Goal: Task Accomplishment & Management: Use online tool/utility

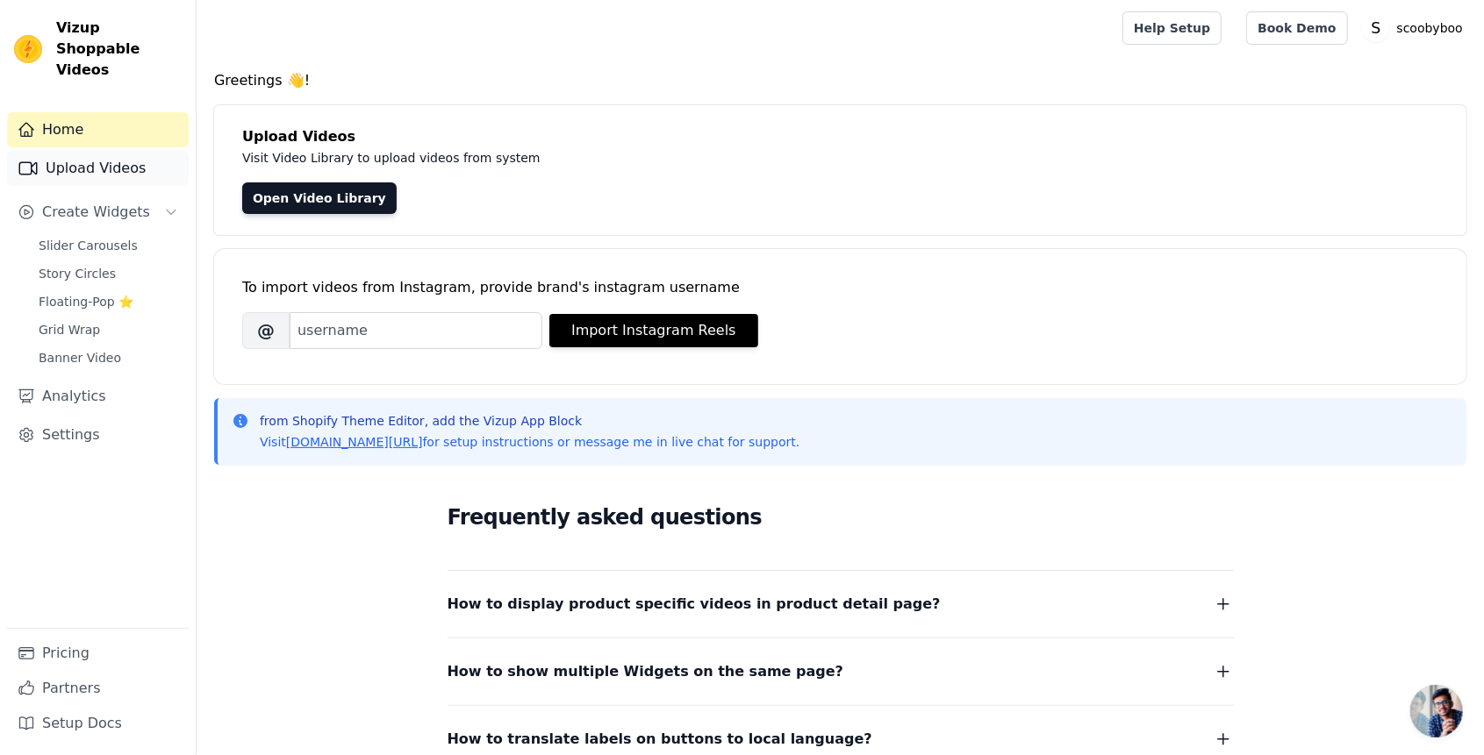
click at [149, 151] on link "Upload Videos" at bounding box center [98, 168] width 182 height 35
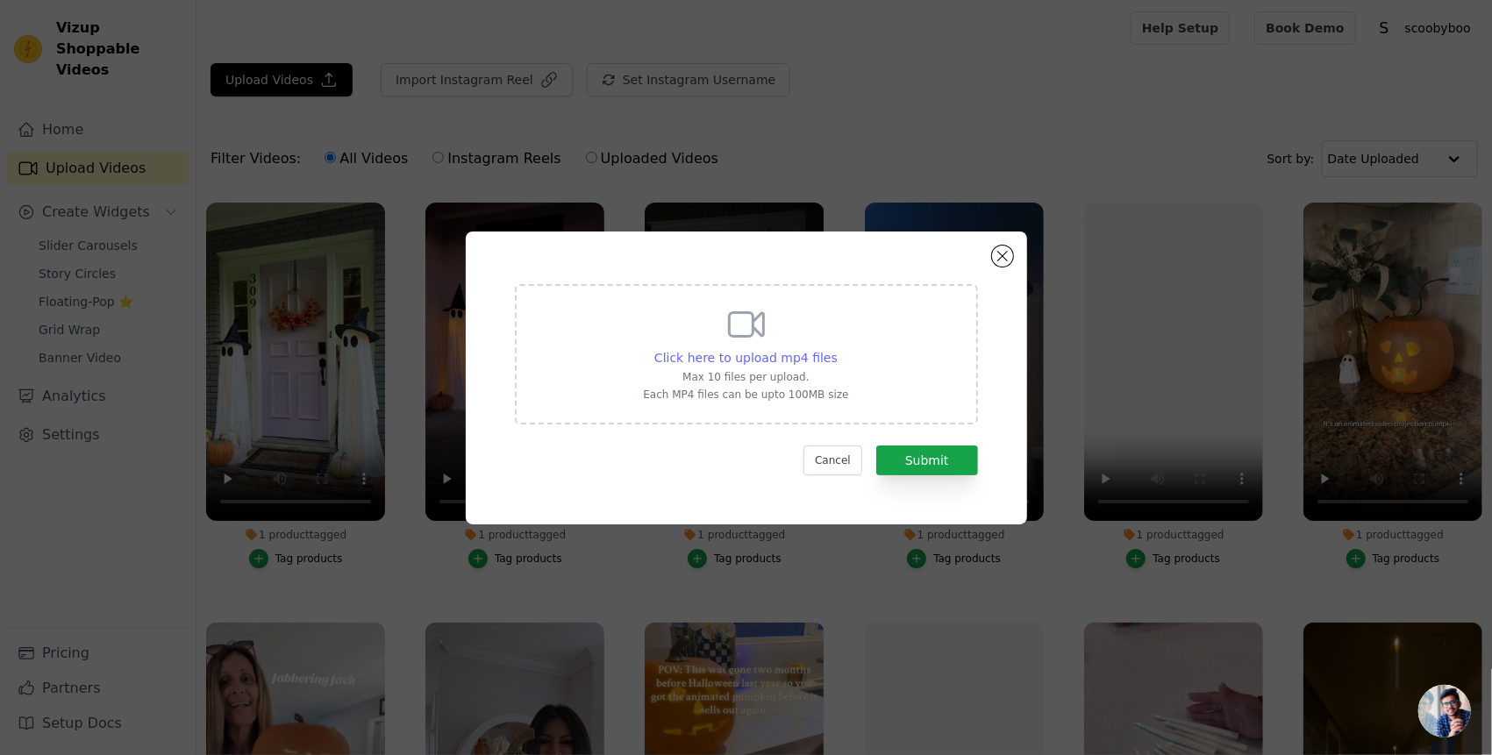
click at [765, 354] on span "Click here to upload mp4 files" at bounding box center [745, 358] width 183 height 14
click at [837, 349] on input "Click here to upload mp4 files Max 10 files per upload. Each MP4 files can be u…" at bounding box center [837, 348] width 1 height 1
type input "C:\fakepath\video_7549498355232066830.mp4"
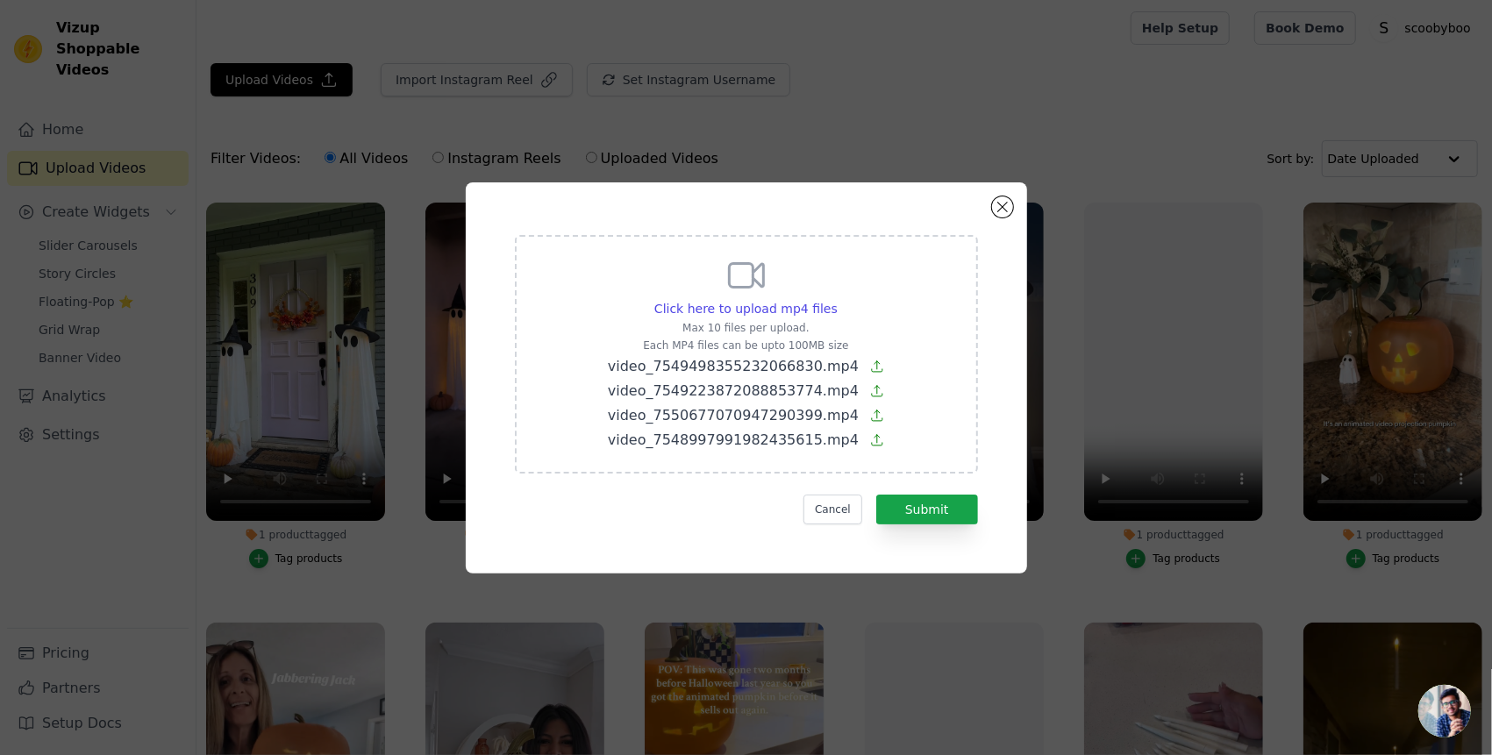
click at [816, 318] on div "Click here to upload mp4 files Max 10 files per upload. Each MP4 files can be u…" at bounding box center [746, 352] width 276 height 197
click at [837, 300] on input "Click here to upload mp4 files Max 10 files per upload. Each MP4 files can be u…" at bounding box center [837, 299] width 1 height 1
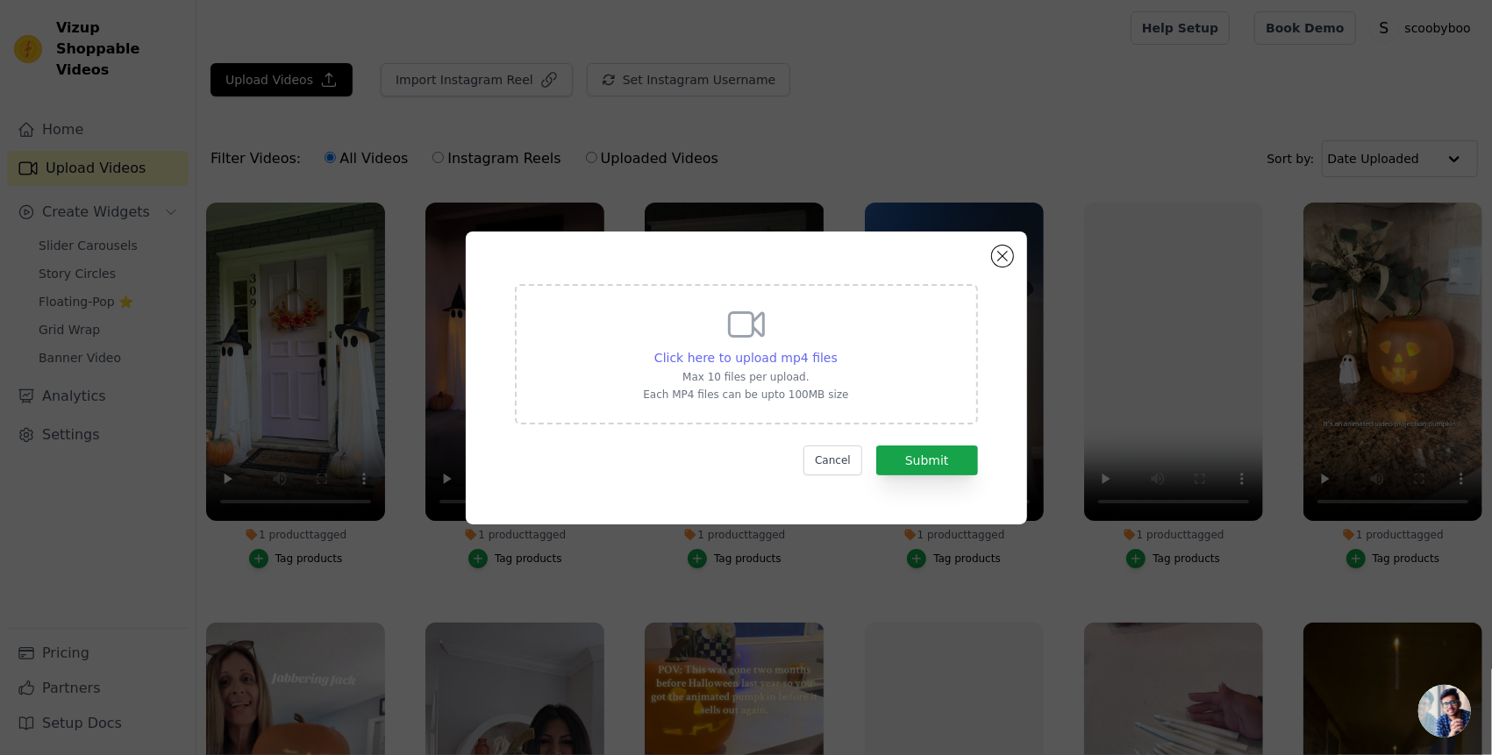
click at [800, 354] on span "Click here to upload mp4 files" at bounding box center [745, 358] width 183 height 14
click at [837, 349] on input "Click here to upload mp4 files Max 10 files per upload. Each MP4 files can be u…" at bounding box center [837, 348] width 1 height 1
type input "C:\fakepath\video_7549498355232066830.mp4"
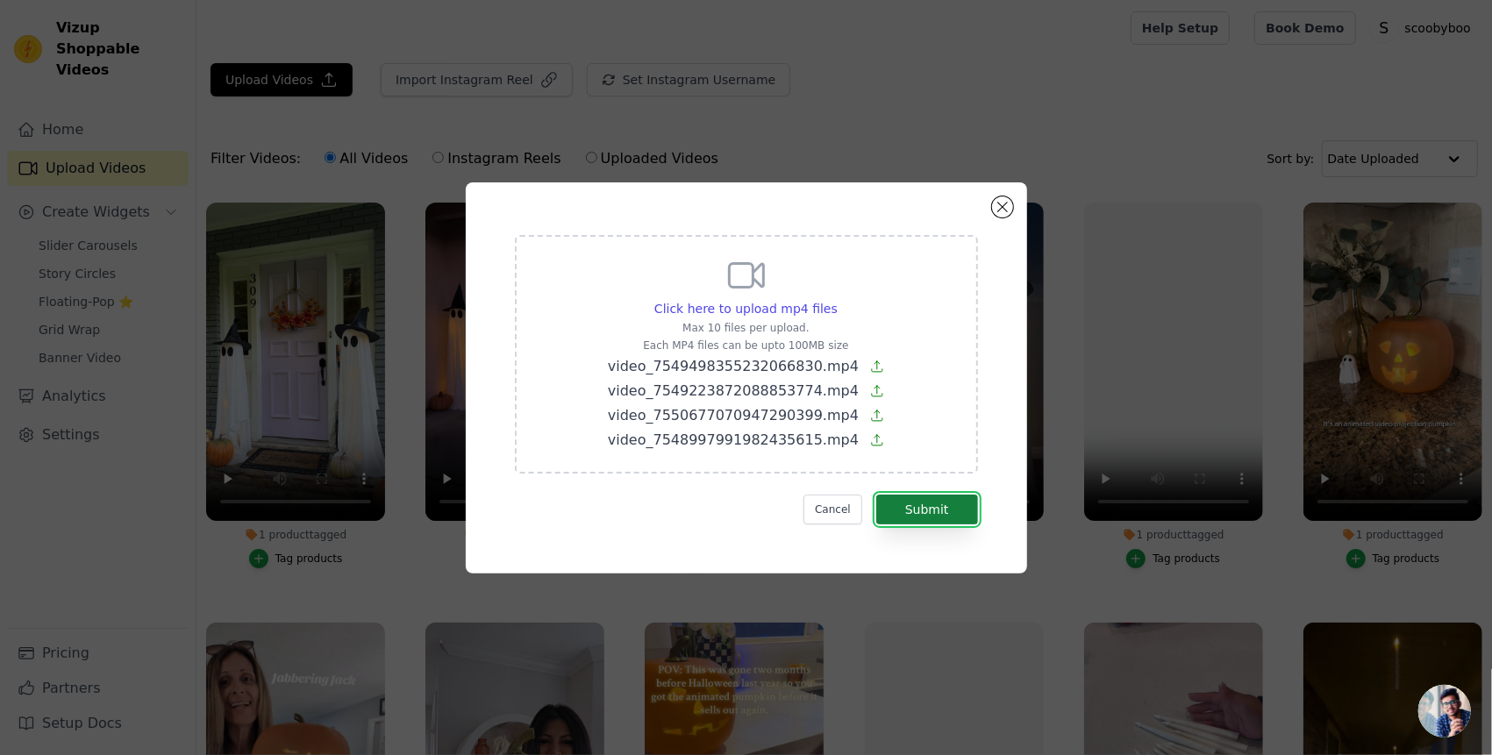
click at [954, 513] on button "Submit" at bounding box center [927, 510] width 102 height 30
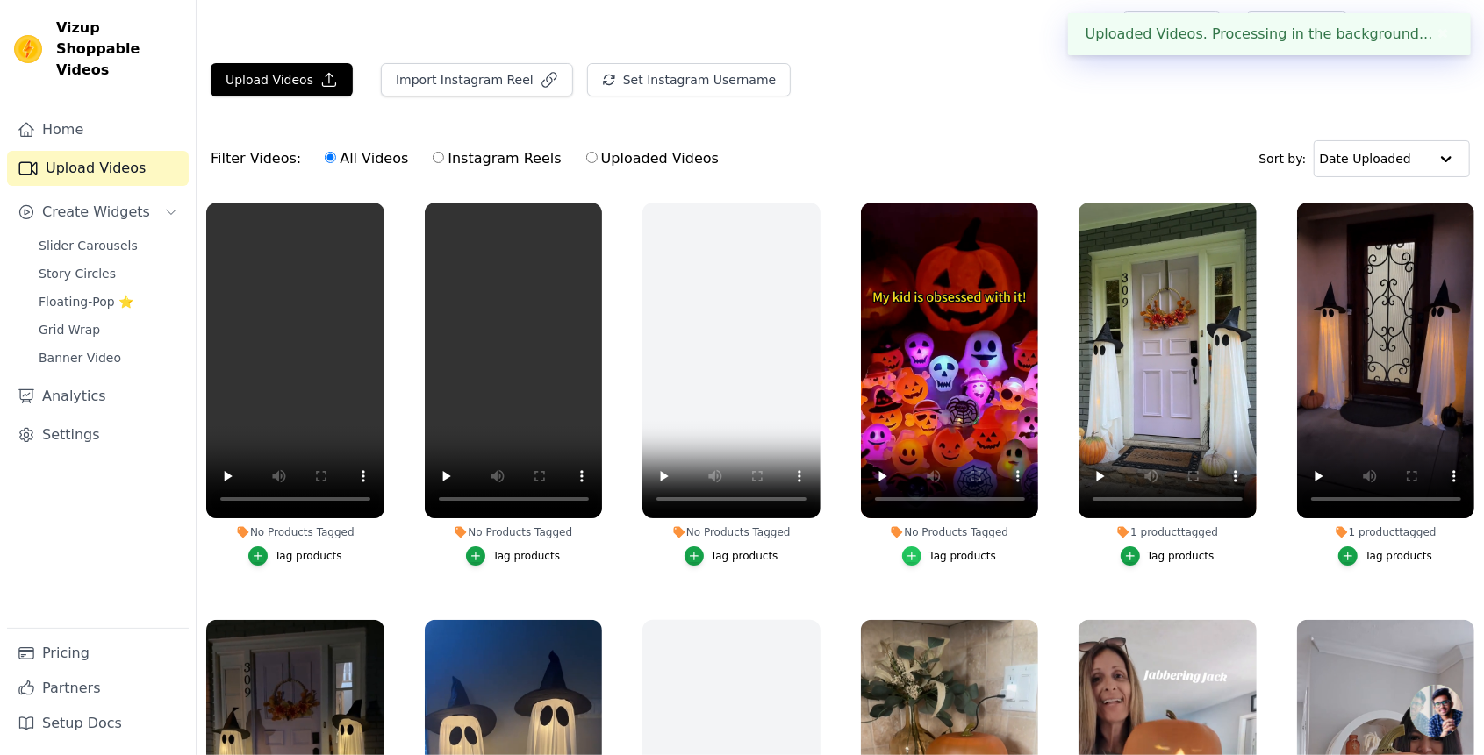
click at [919, 560] on div "button" at bounding box center [911, 556] width 19 height 19
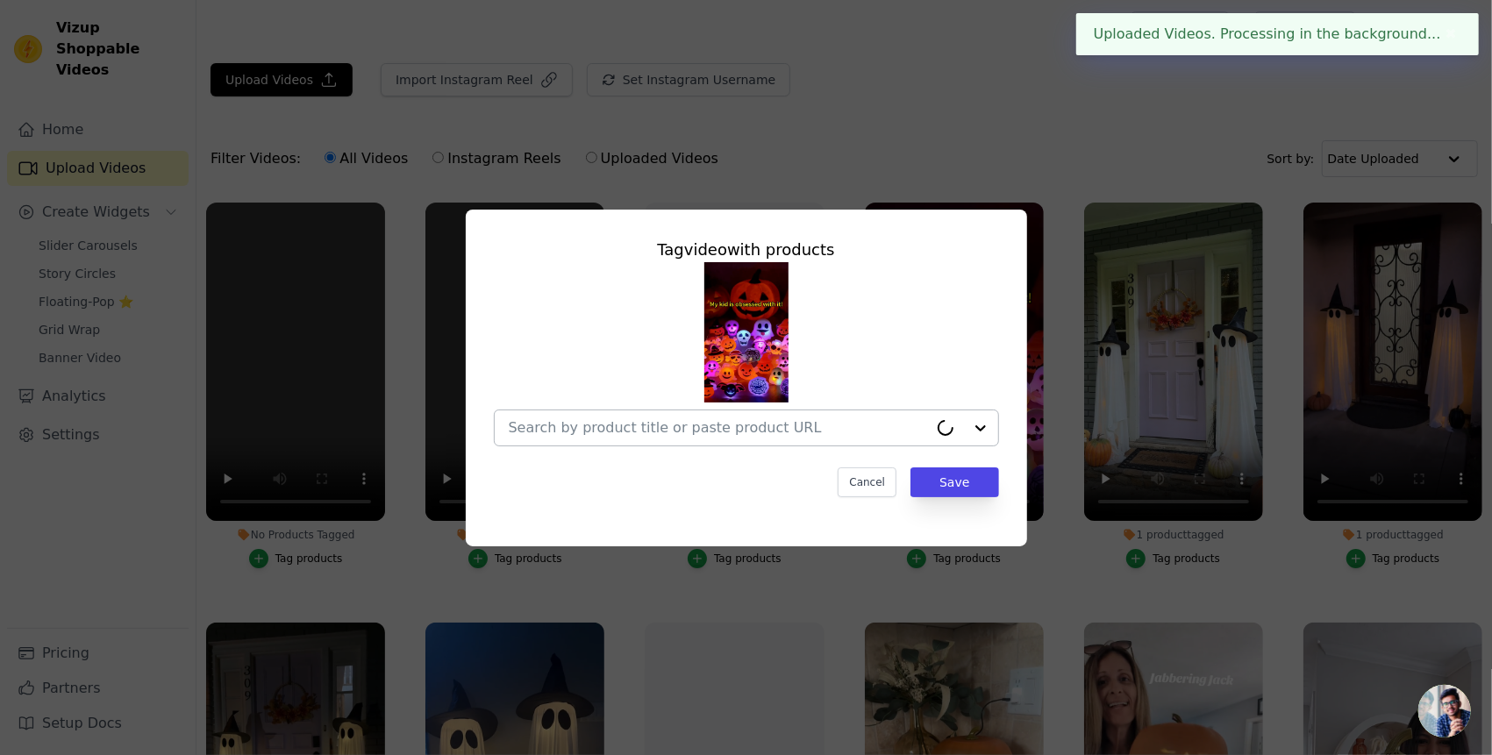
click at [824, 440] on div at bounding box center [718, 428] width 419 height 35
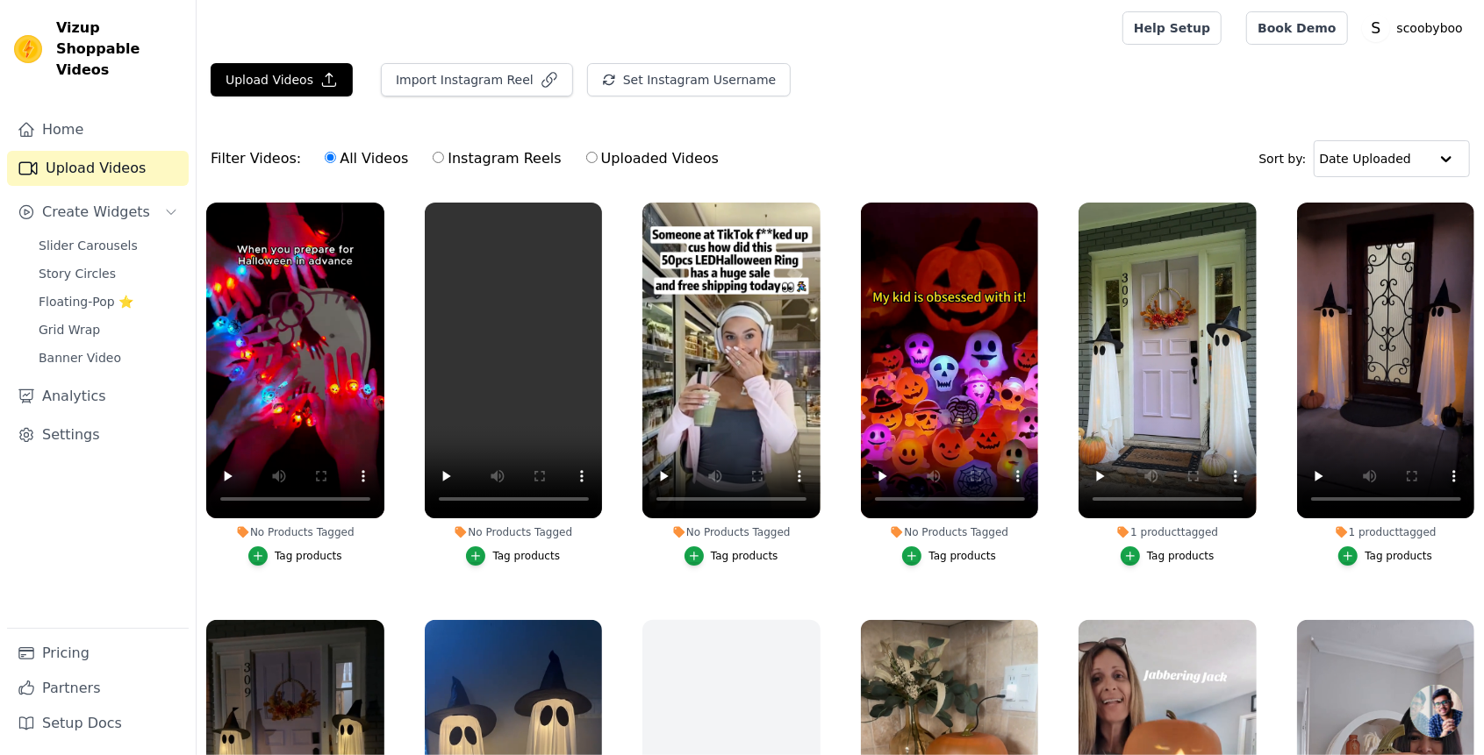
click at [928, 554] on div "Tag products" at bounding box center [962, 556] width 68 height 14
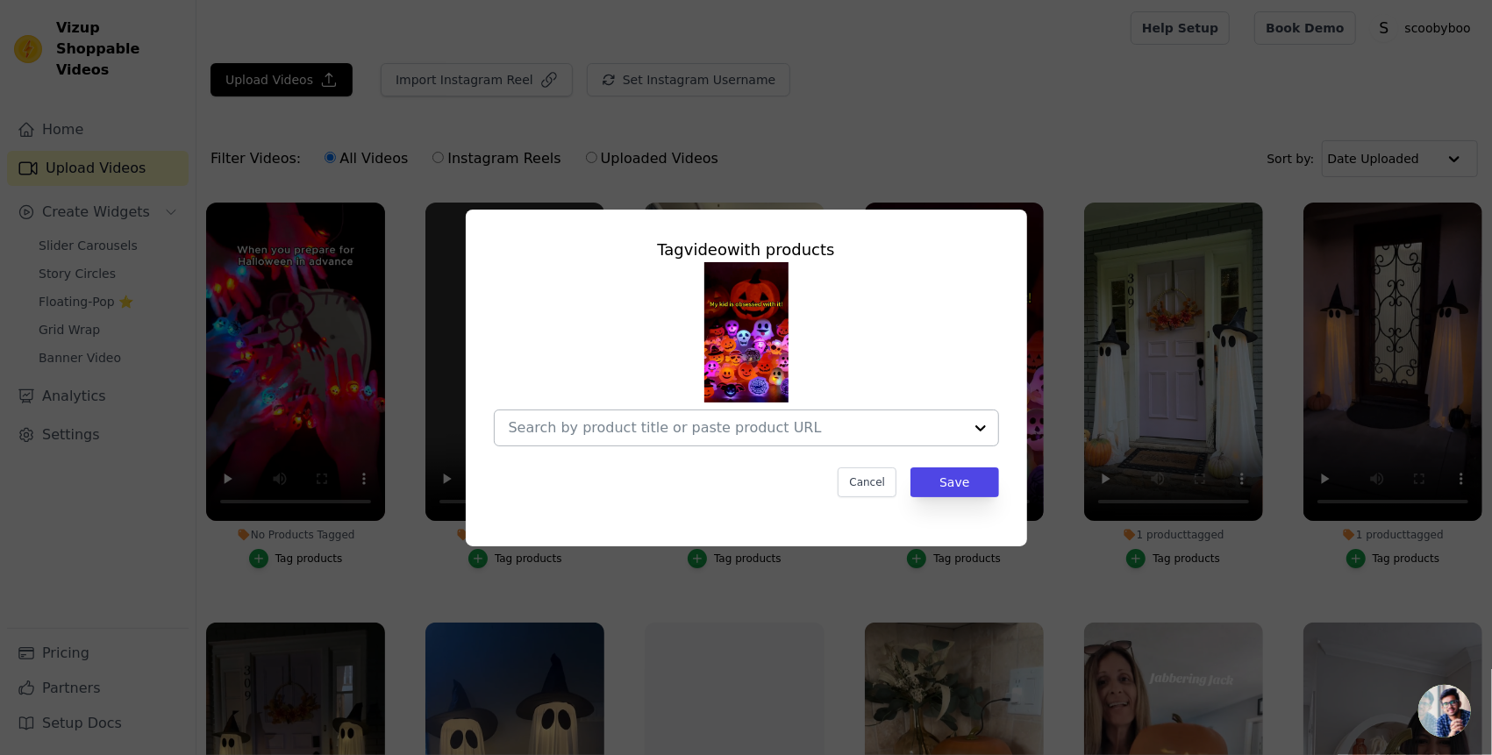
click at [847, 417] on div at bounding box center [736, 428] width 454 height 35
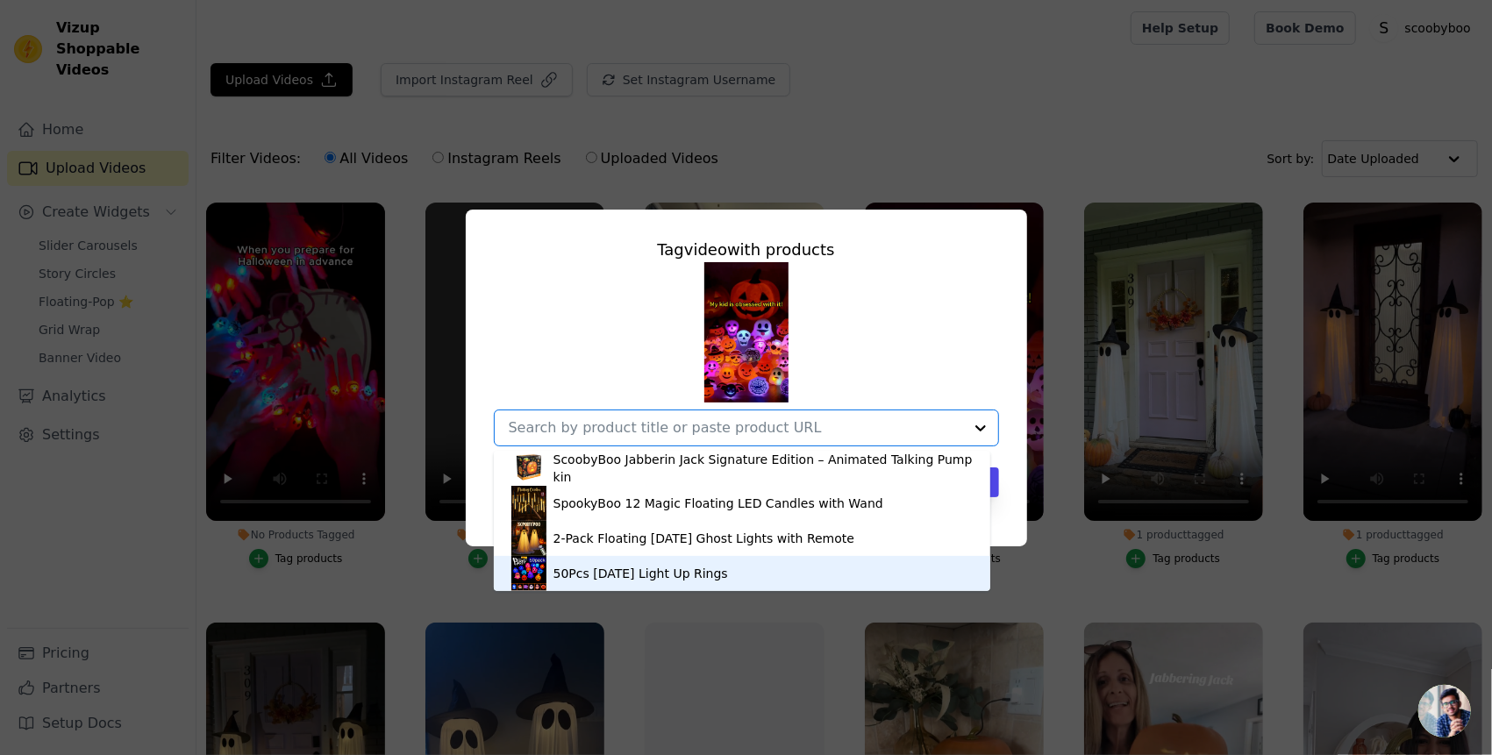
click at [767, 559] on div "50Pcs [DATE] Light Up Rings" at bounding box center [741, 573] width 461 height 35
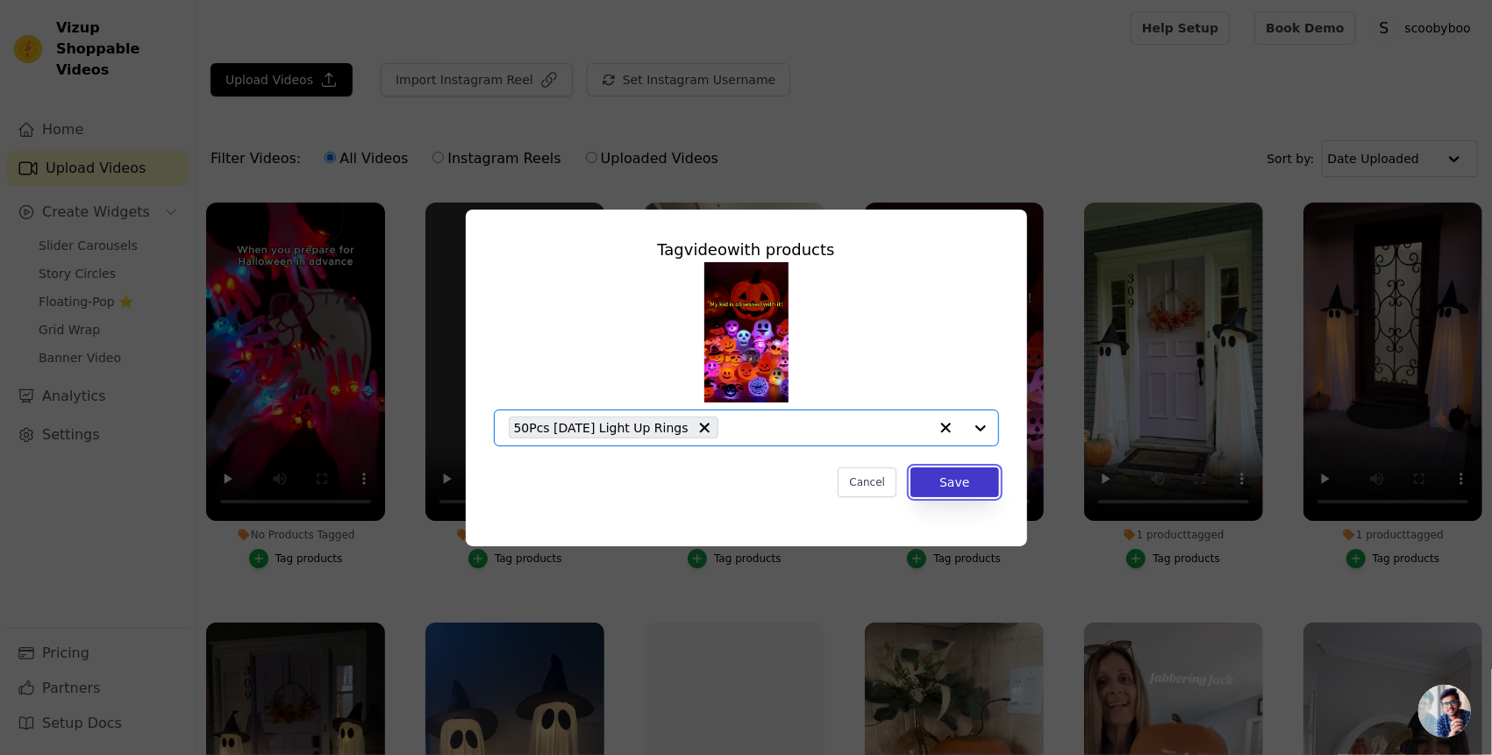
click at [947, 480] on button "Save" at bounding box center [955, 483] width 88 height 30
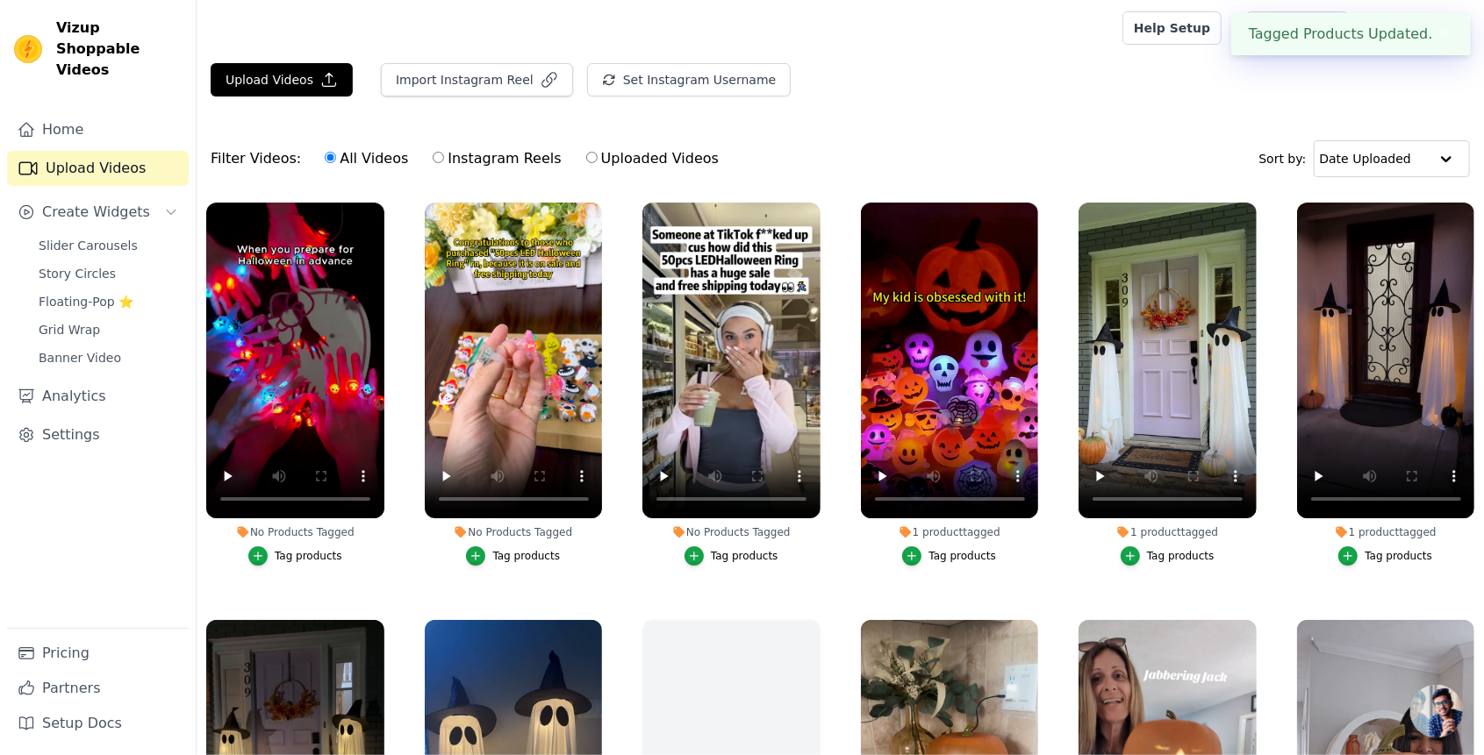
click at [726, 551] on div "Tag products" at bounding box center [745, 556] width 68 height 14
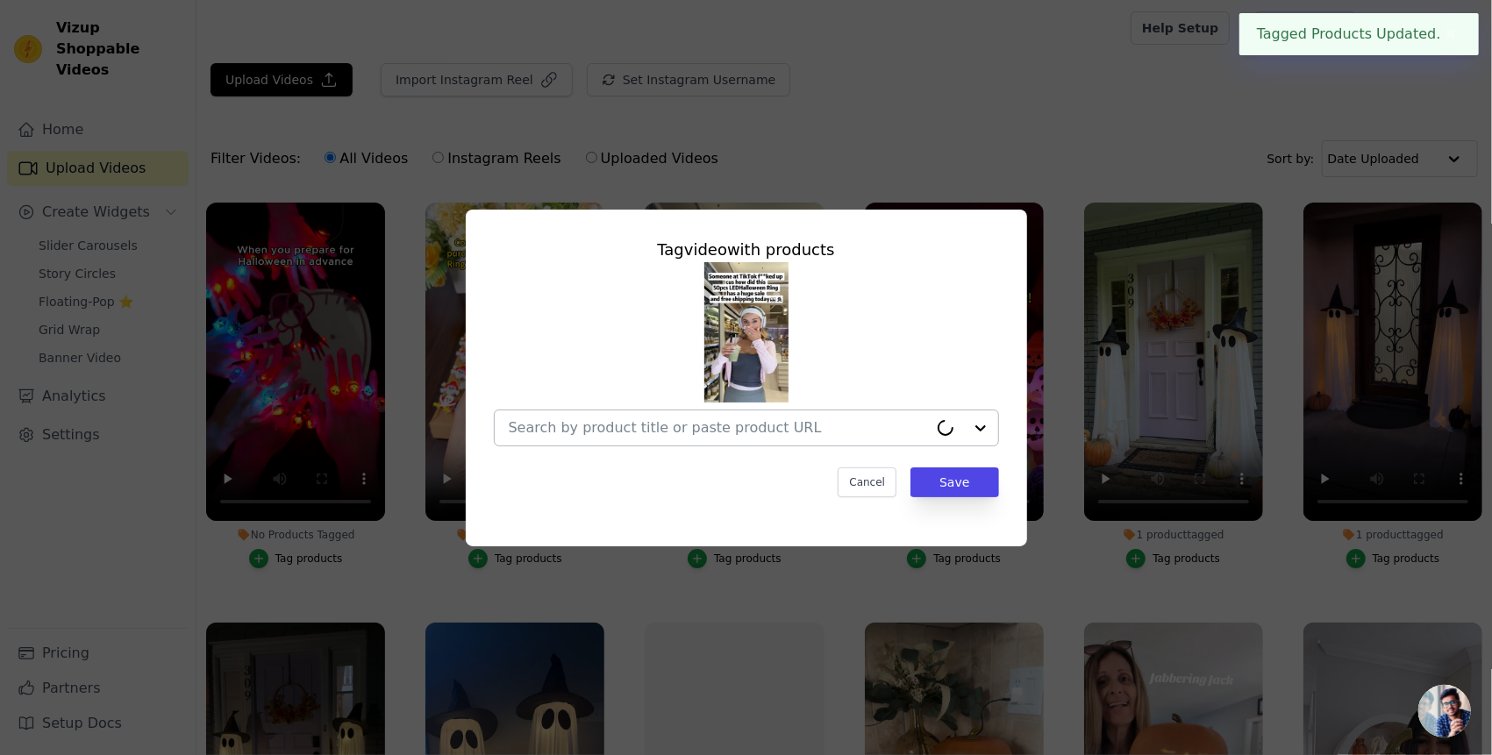
click at [769, 413] on div at bounding box center [718, 428] width 419 height 35
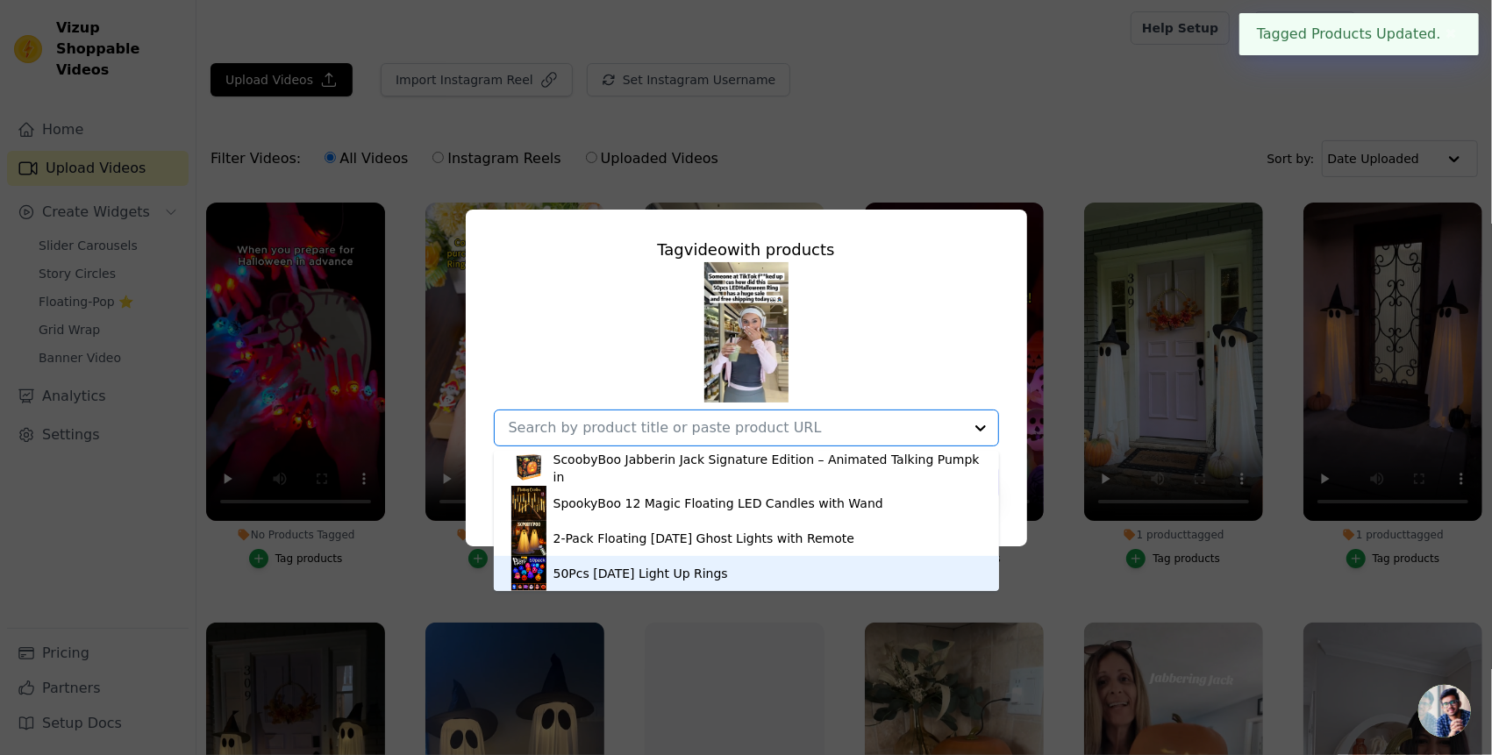
click at [719, 558] on div "50Pcs [DATE] Light Up Rings" at bounding box center [746, 573] width 470 height 35
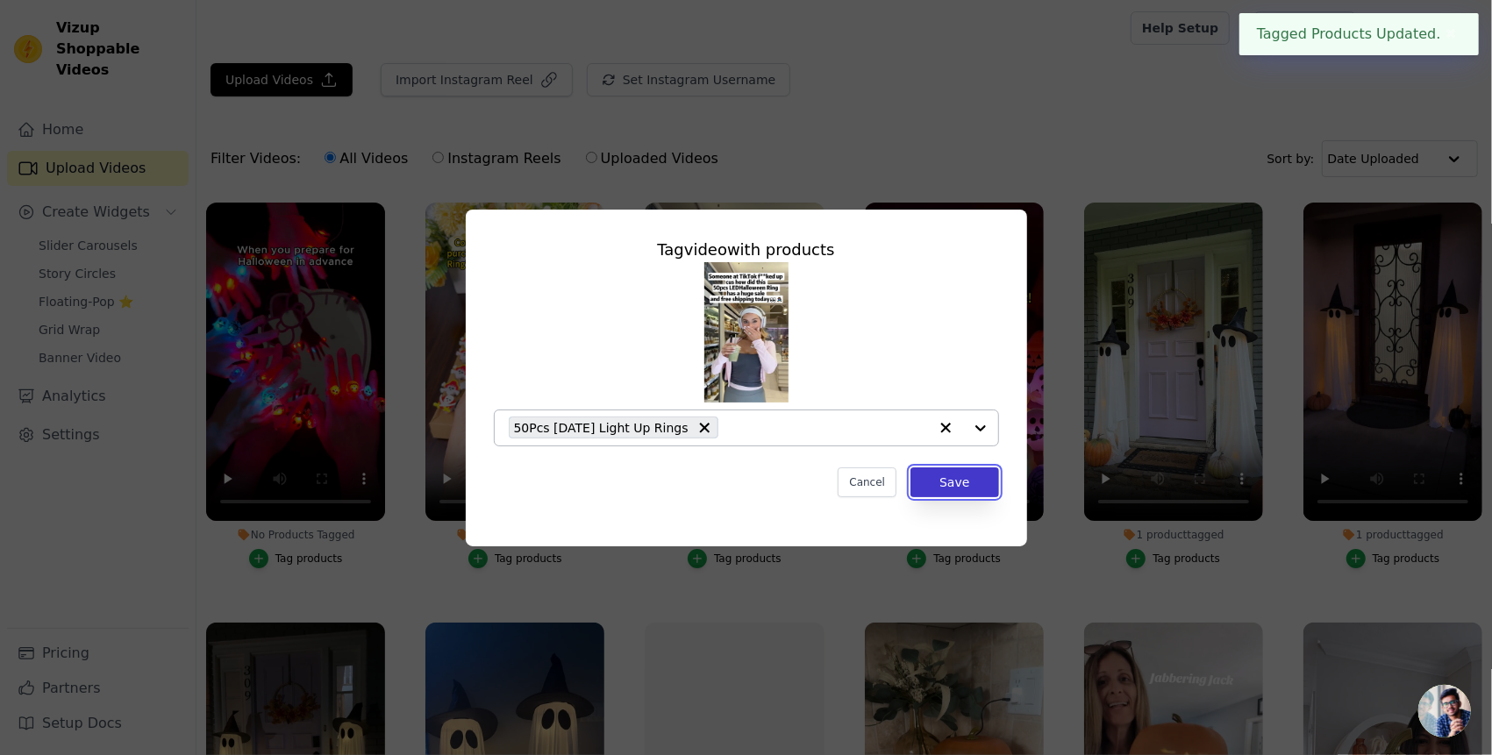
click at [993, 483] on button "Save" at bounding box center [955, 483] width 88 height 30
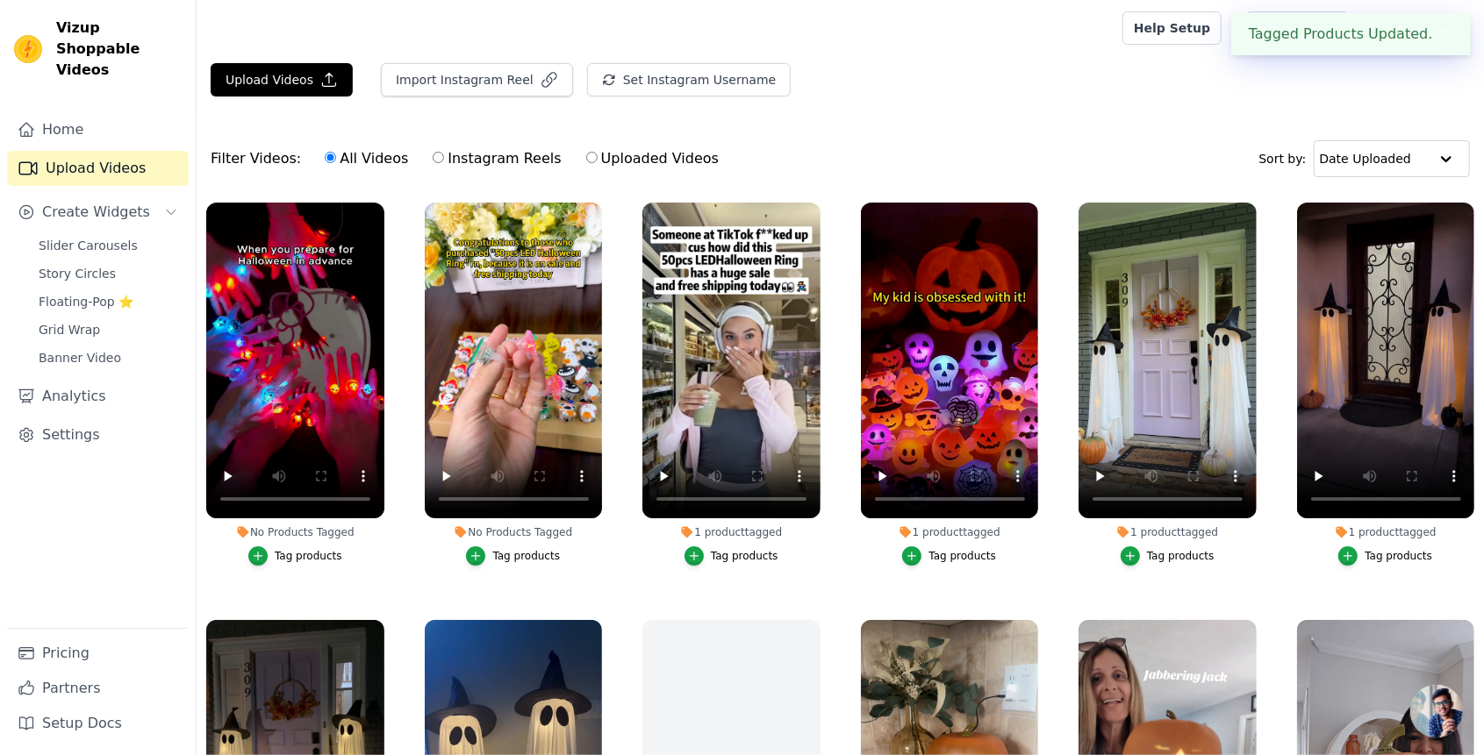
click at [521, 550] on div "Tag products" at bounding box center [526, 556] width 68 height 14
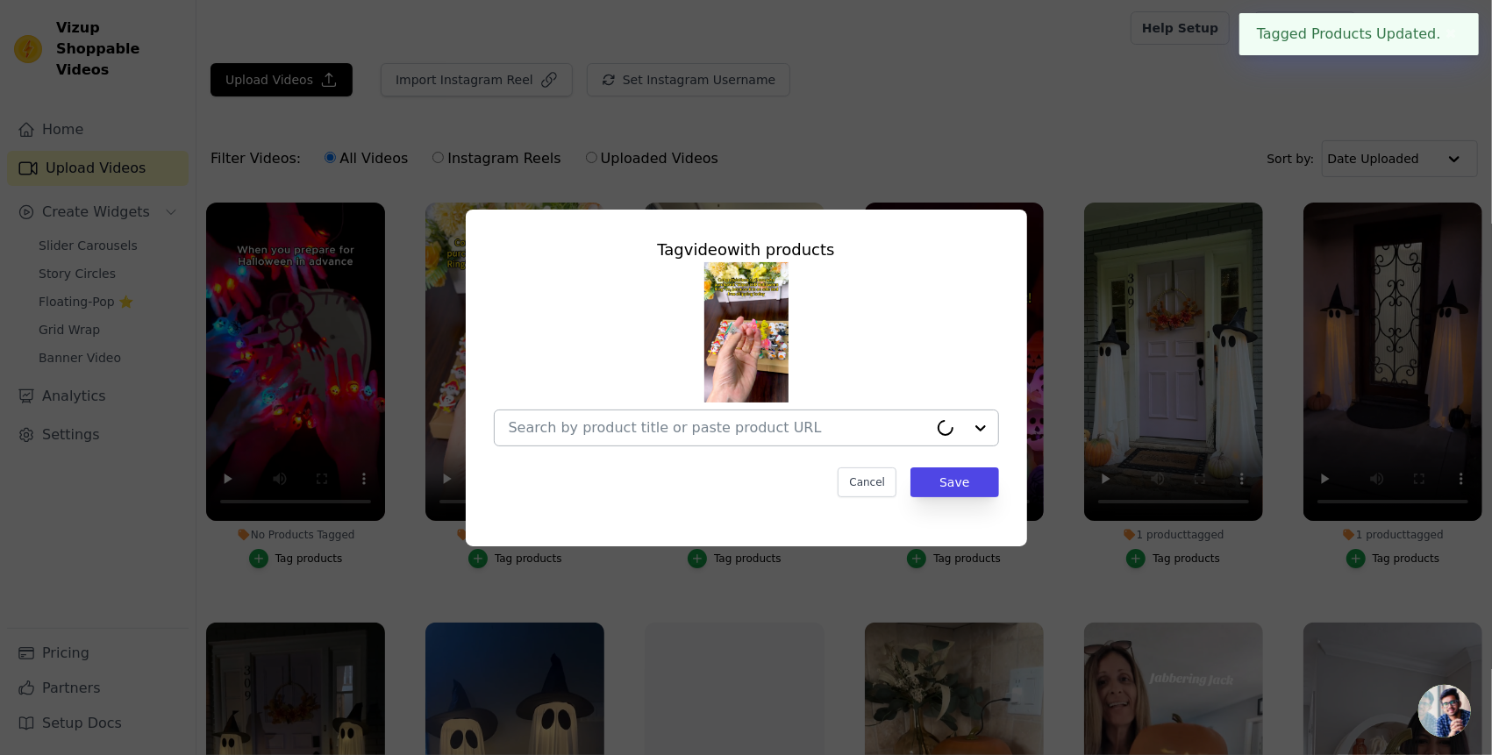
click at [736, 442] on div at bounding box center [718, 428] width 419 height 35
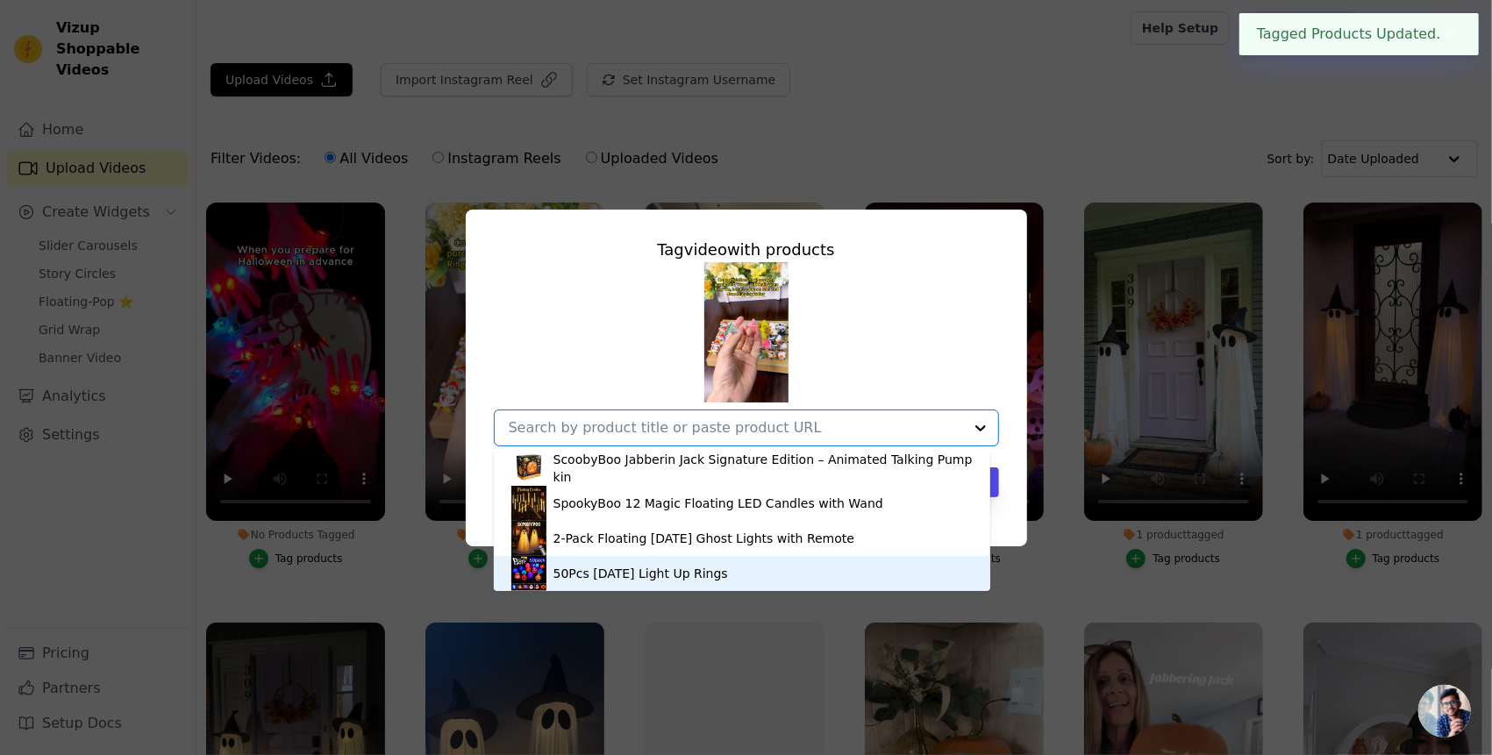
click at [688, 560] on div "50Pcs [DATE] Light Up Rings" at bounding box center [741, 573] width 461 height 35
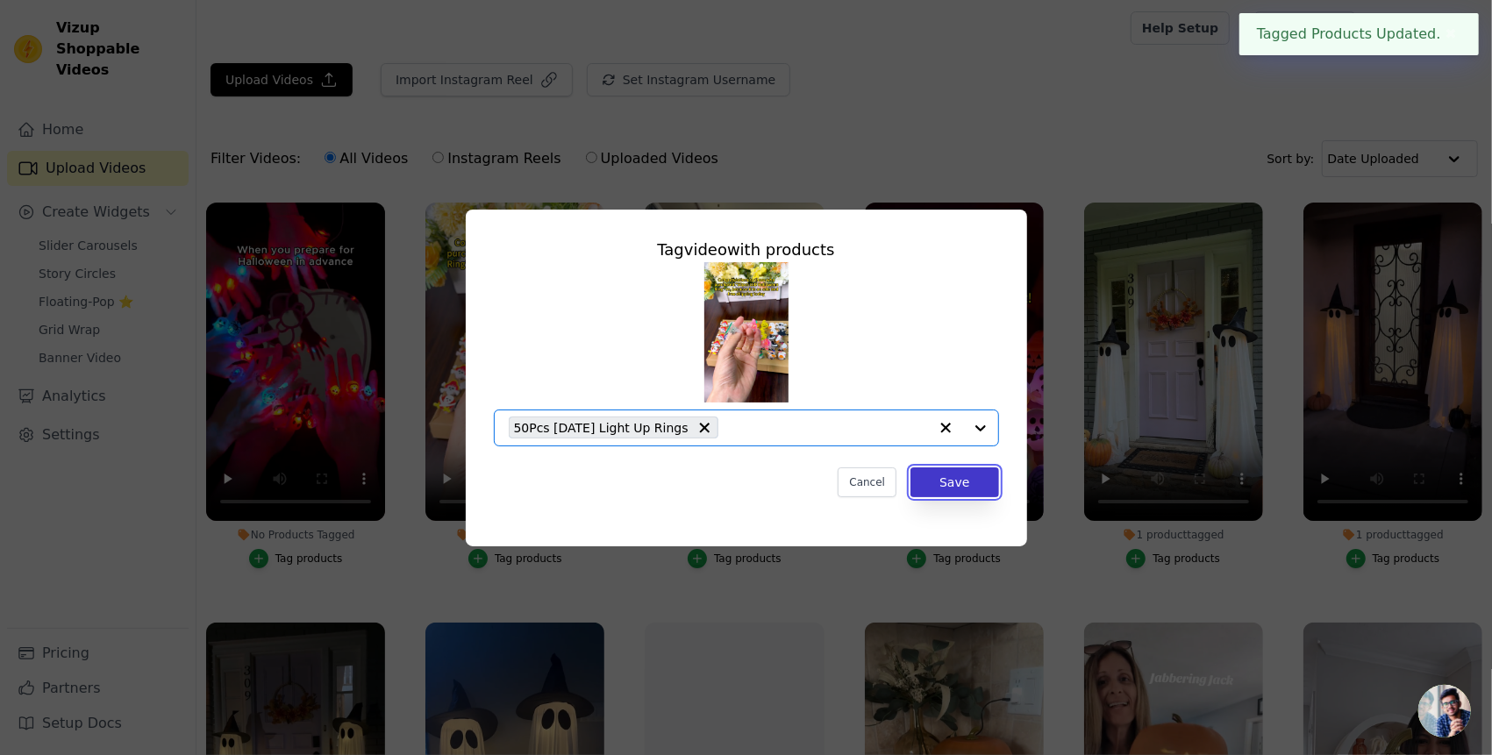
click at [984, 476] on button "Save" at bounding box center [955, 483] width 88 height 30
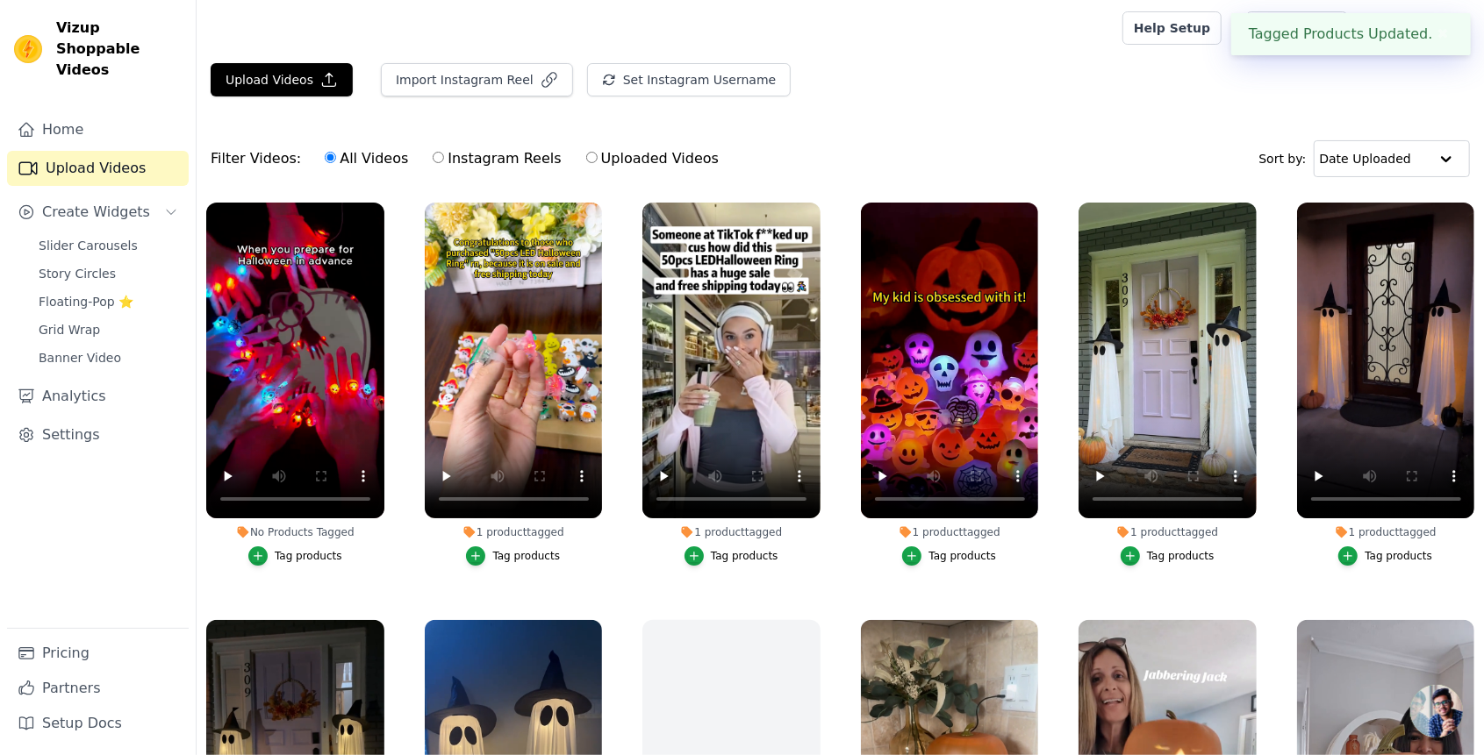
click at [332, 551] on div "Tag products" at bounding box center [309, 556] width 68 height 14
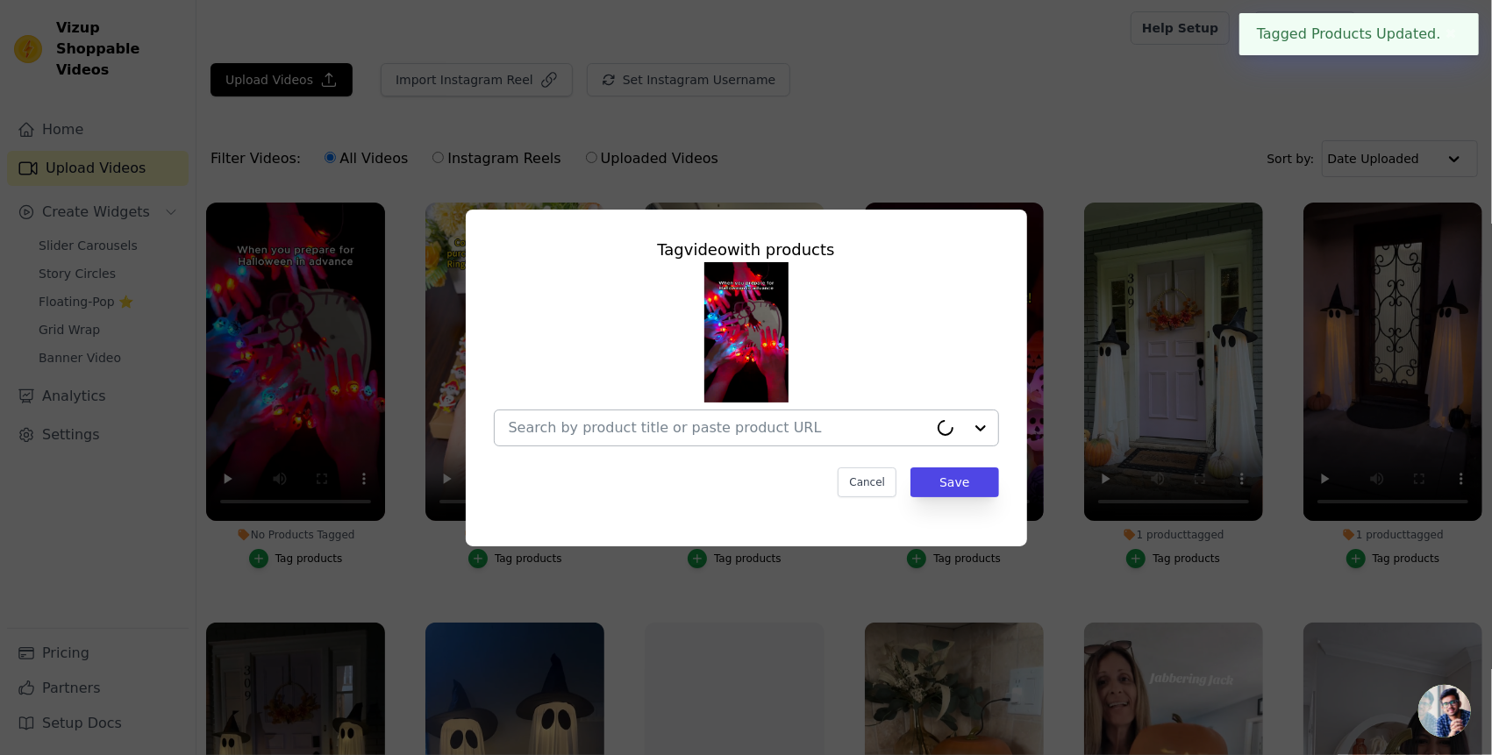
click at [617, 444] on div at bounding box center [718, 428] width 419 height 35
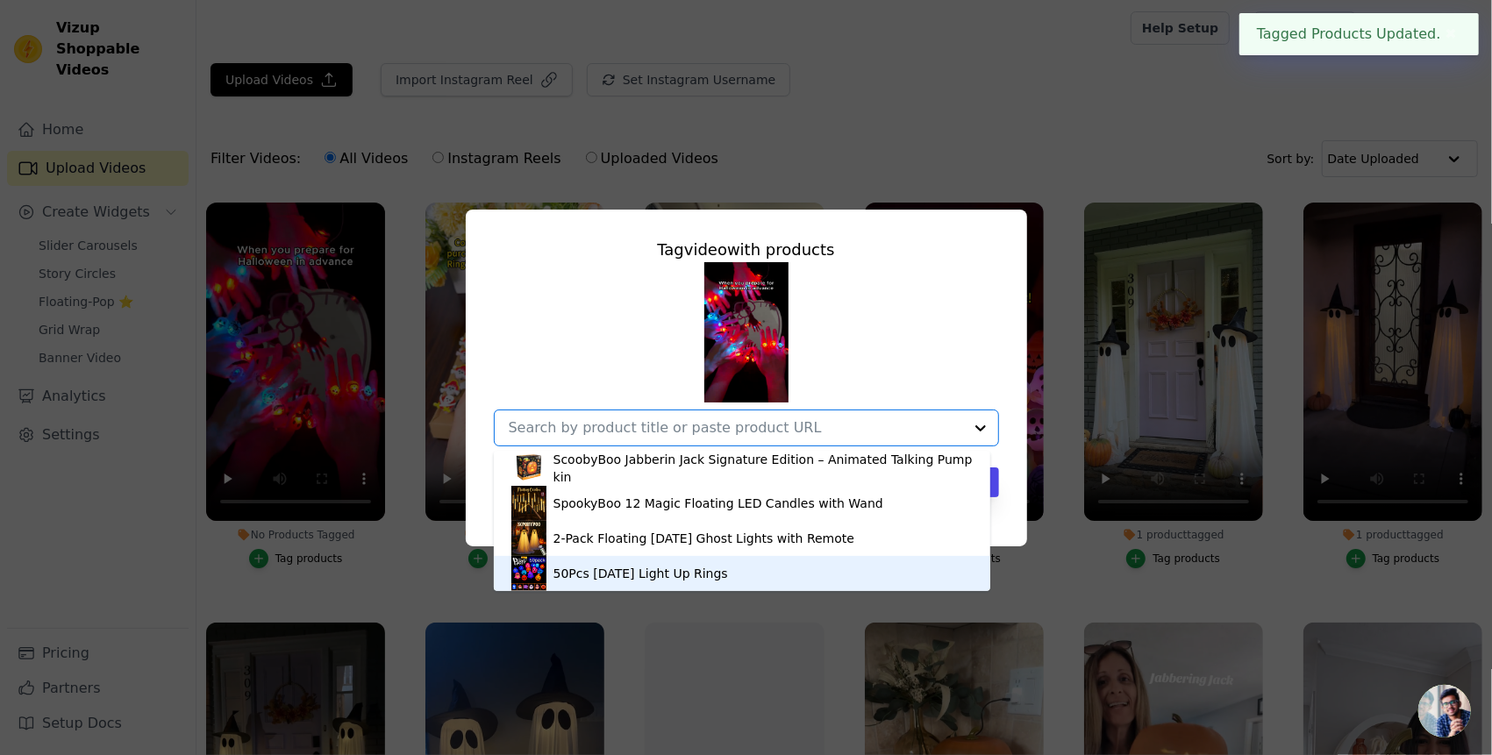
click at [618, 581] on div "50Pcs [DATE] Light Up Rings" at bounding box center [641, 574] width 175 height 18
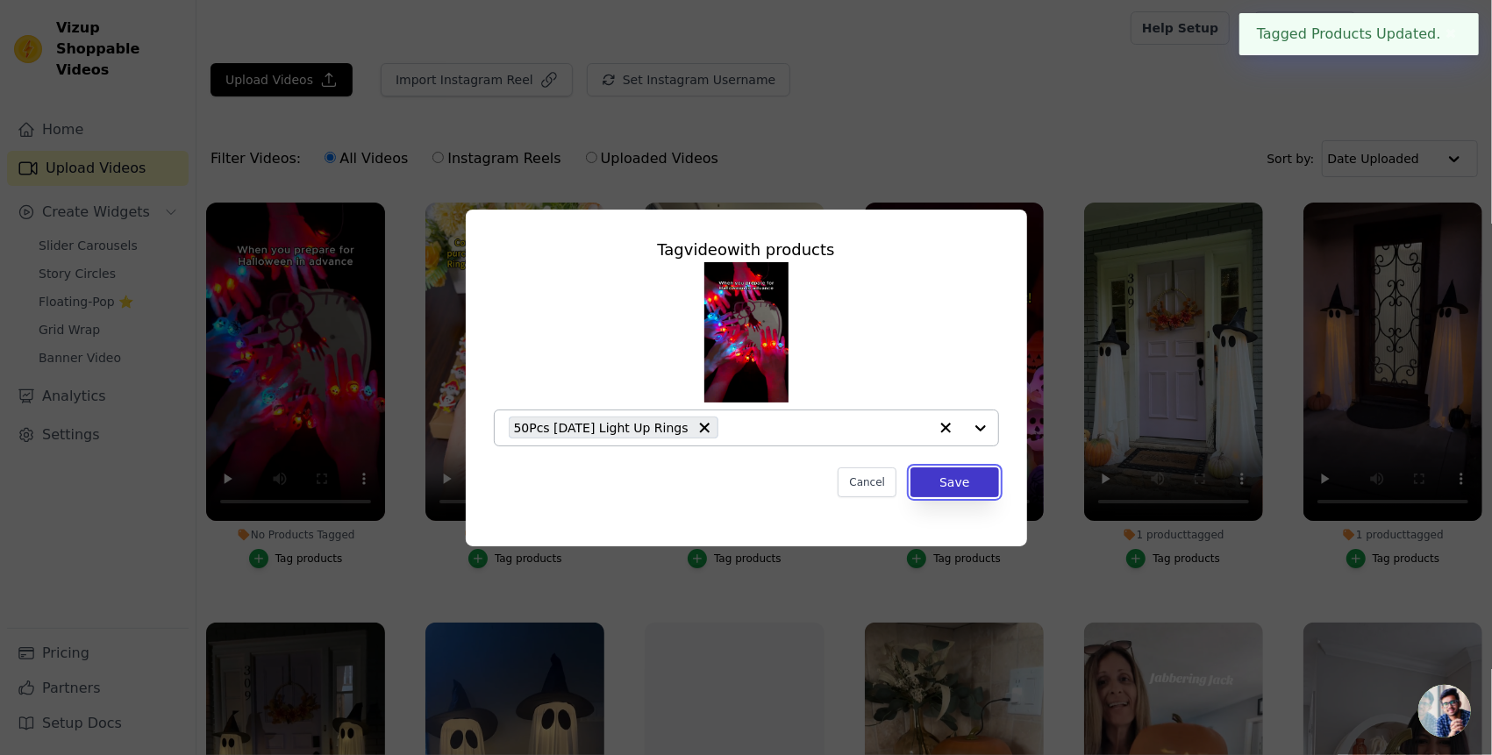
click at [962, 473] on button "Save" at bounding box center [955, 483] width 88 height 30
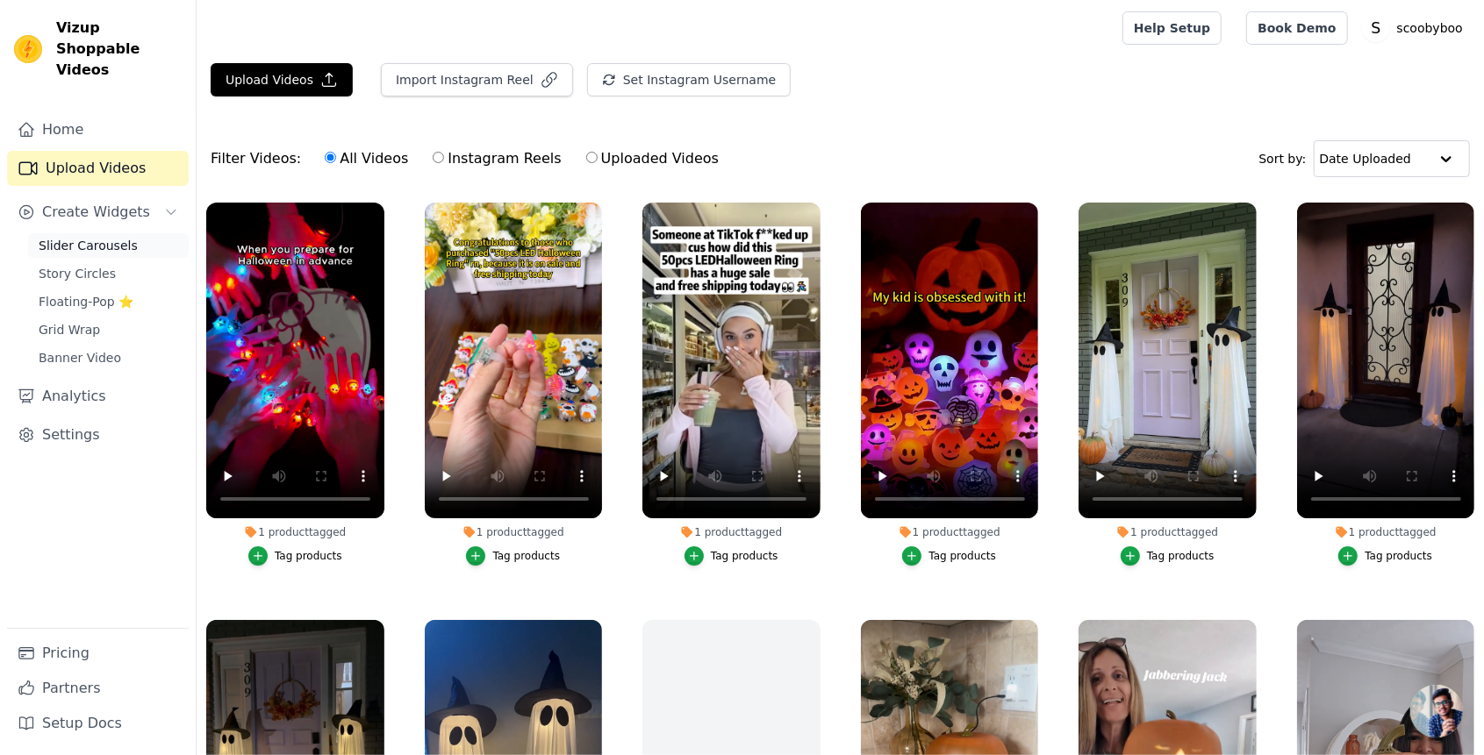
click at [126, 233] on link "Slider Carousels" at bounding box center [108, 245] width 161 height 25
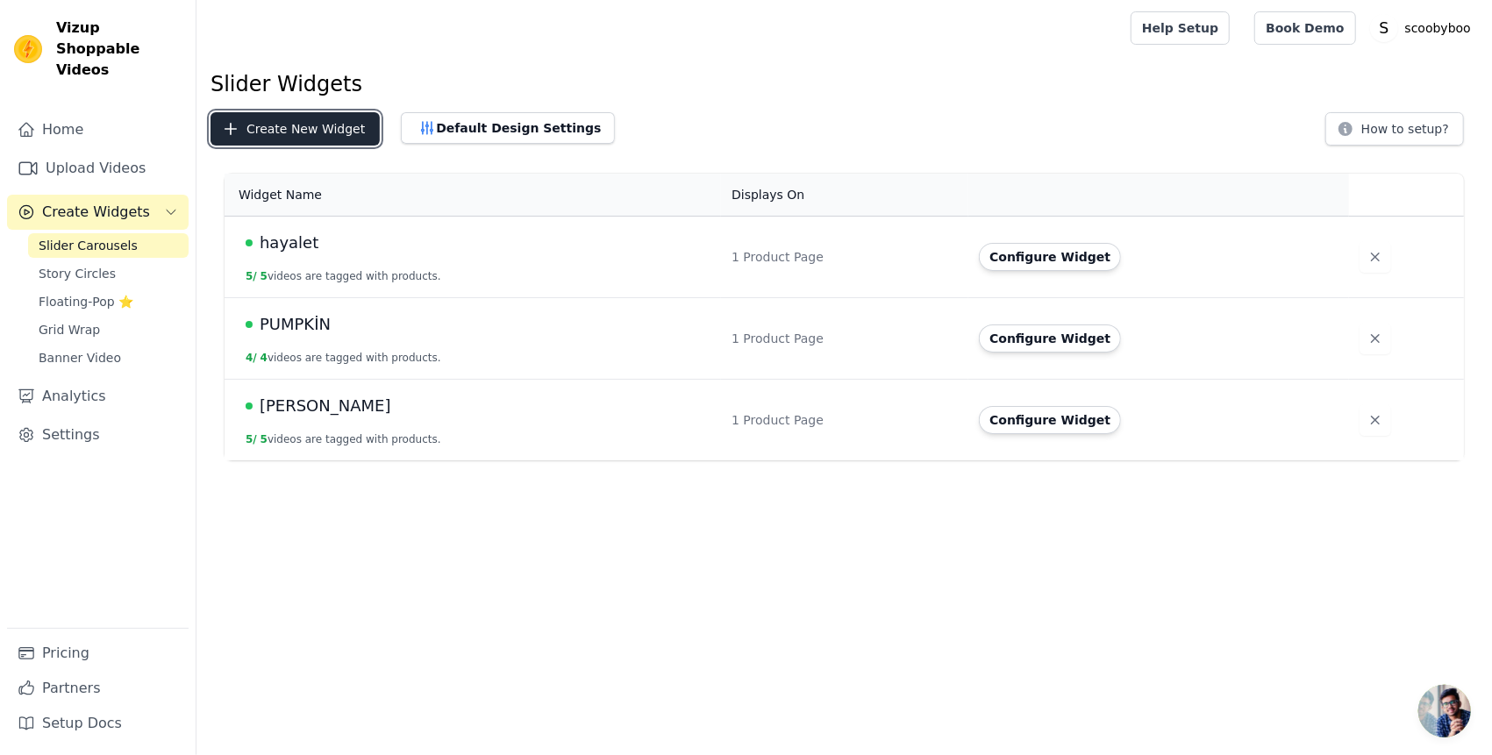
click at [325, 140] on button "Create New Widget" at bounding box center [295, 128] width 169 height 33
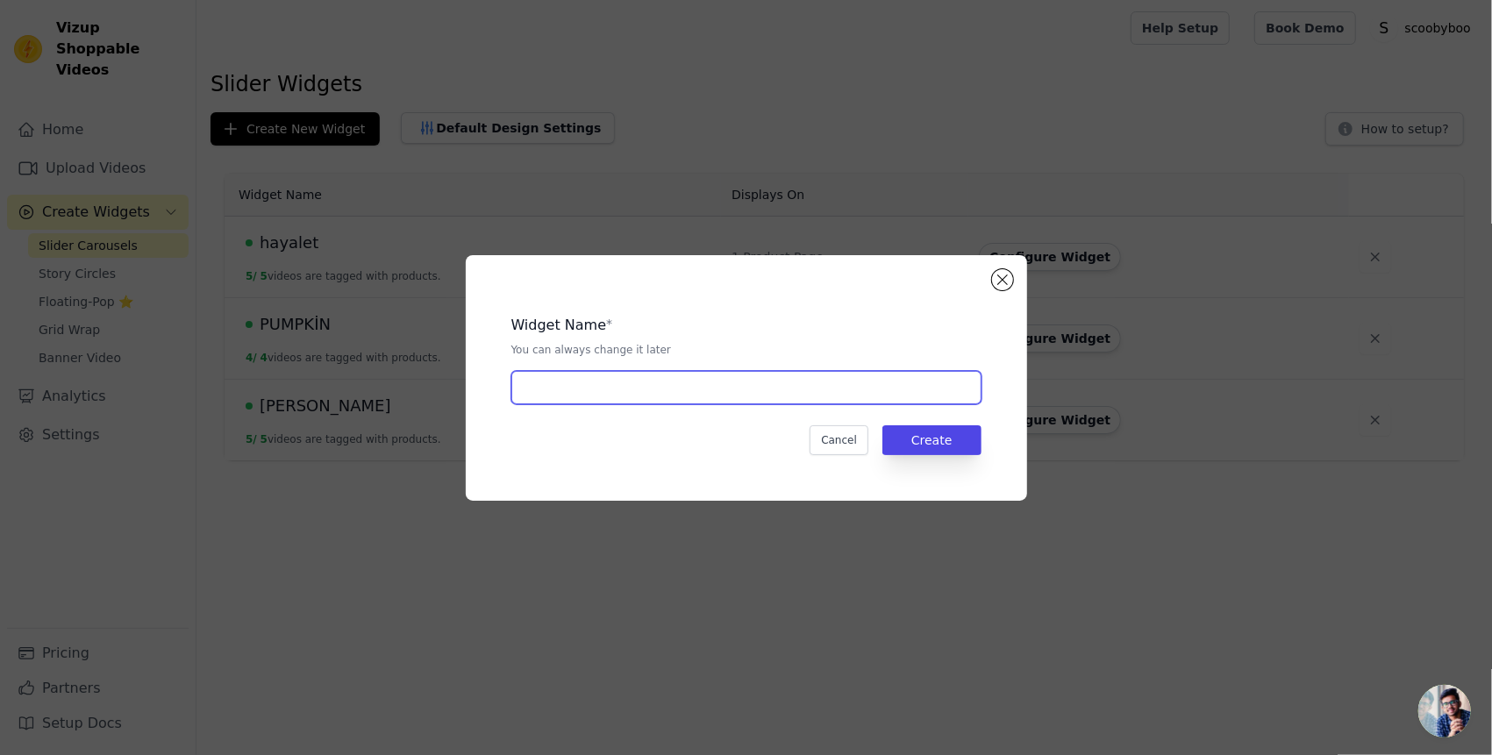
click at [571, 388] on input "text" at bounding box center [746, 387] width 470 height 33
type input "yüzük"
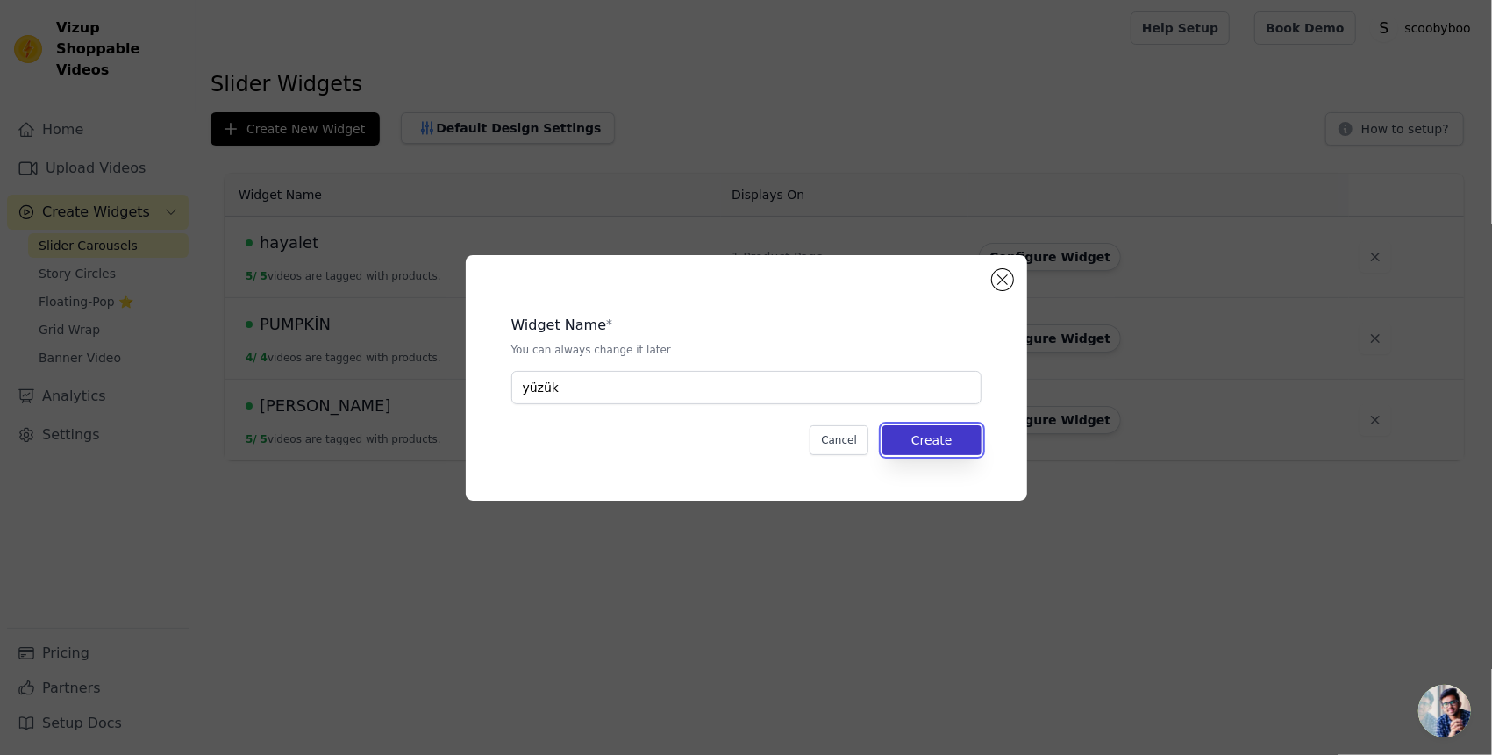
click at [958, 433] on button "Create" at bounding box center [932, 441] width 99 height 30
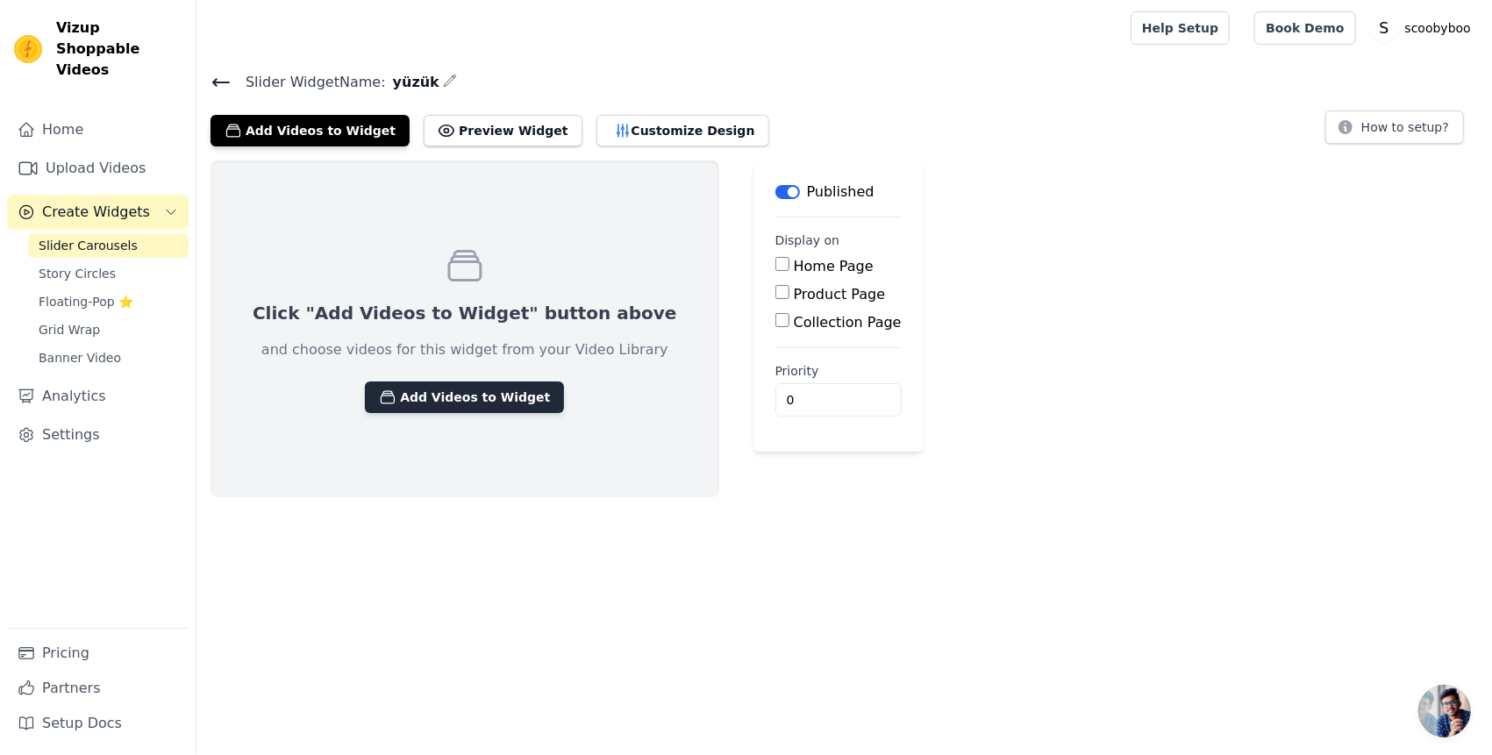
click at [489, 397] on button "Add Videos to Widget" at bounding box center [464, 398] width 199 height 32
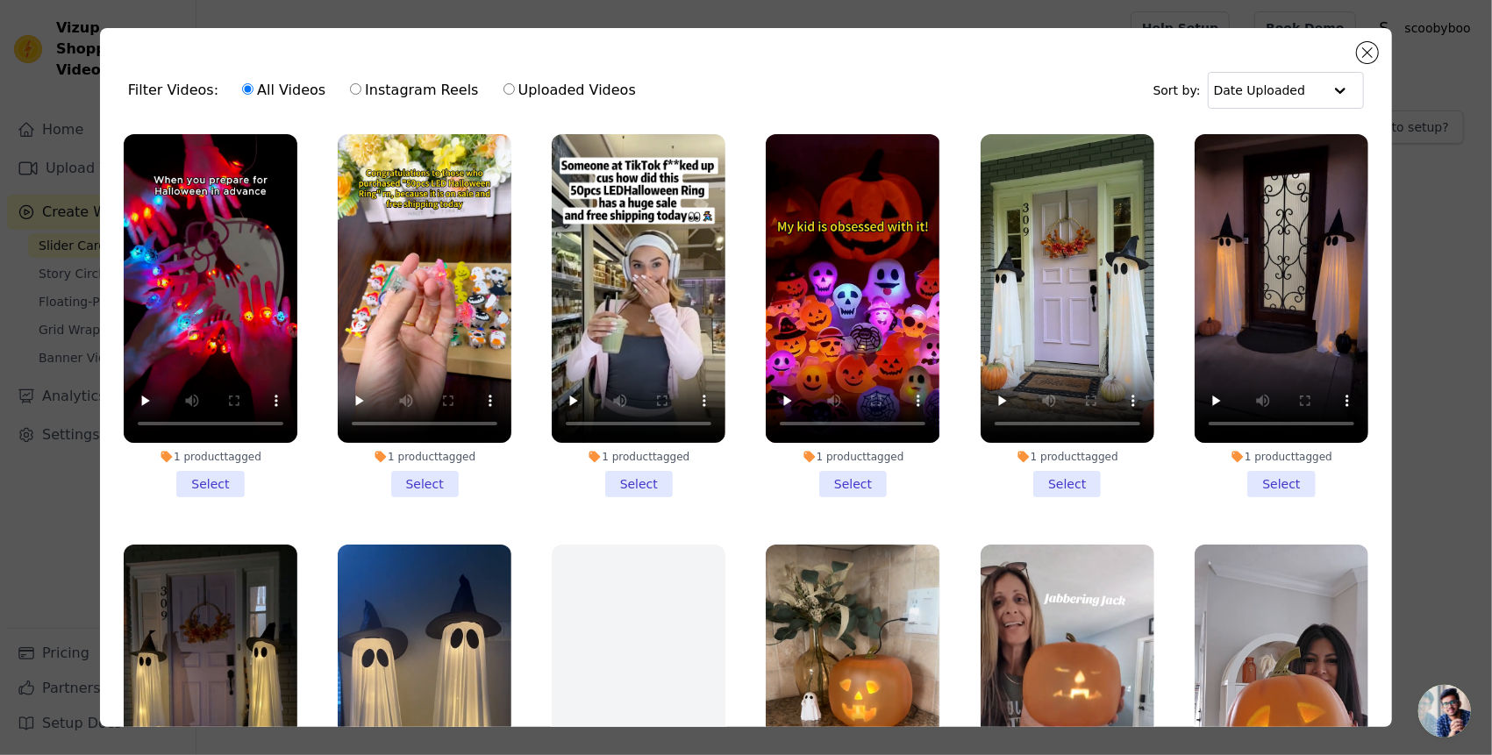
click at [226, 466] on li "1 product tagged Select" at bounding box center [211, 315] width 174 height 363
click at [0, 0] on input "1 product tagged Select" at bounding box center [0, 0] width 0 height 0
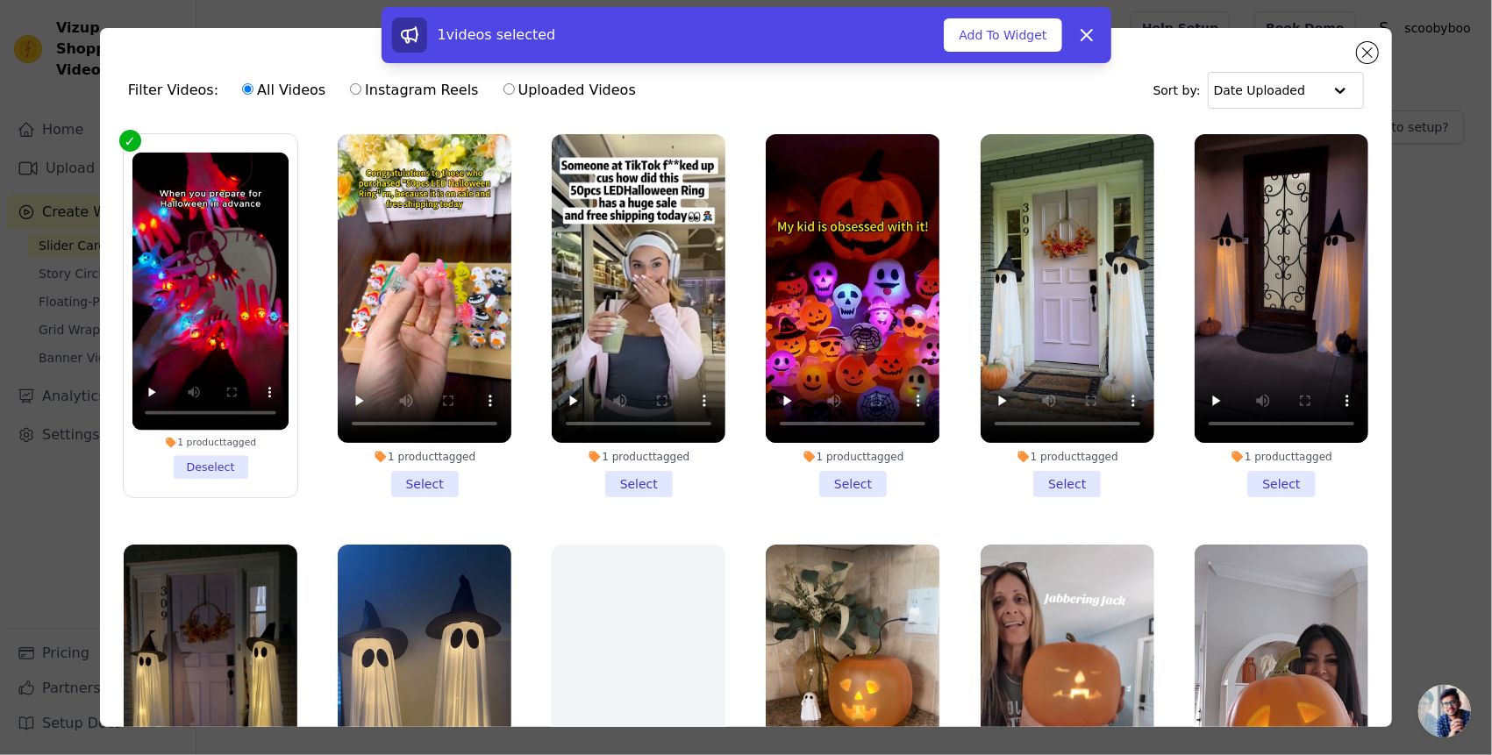
drag, startPoint x: 405, startPoint y: 468, endPoint x: 441, endPoint y: 472, distance: 36.1
click at [404, 468] on li "1 product tagged Select" at bounding box center [425, 315] width 174 height 363
click at [0, 0] on input "1 product tagged Select" at bounding box center [0, 0] width 0 height 0
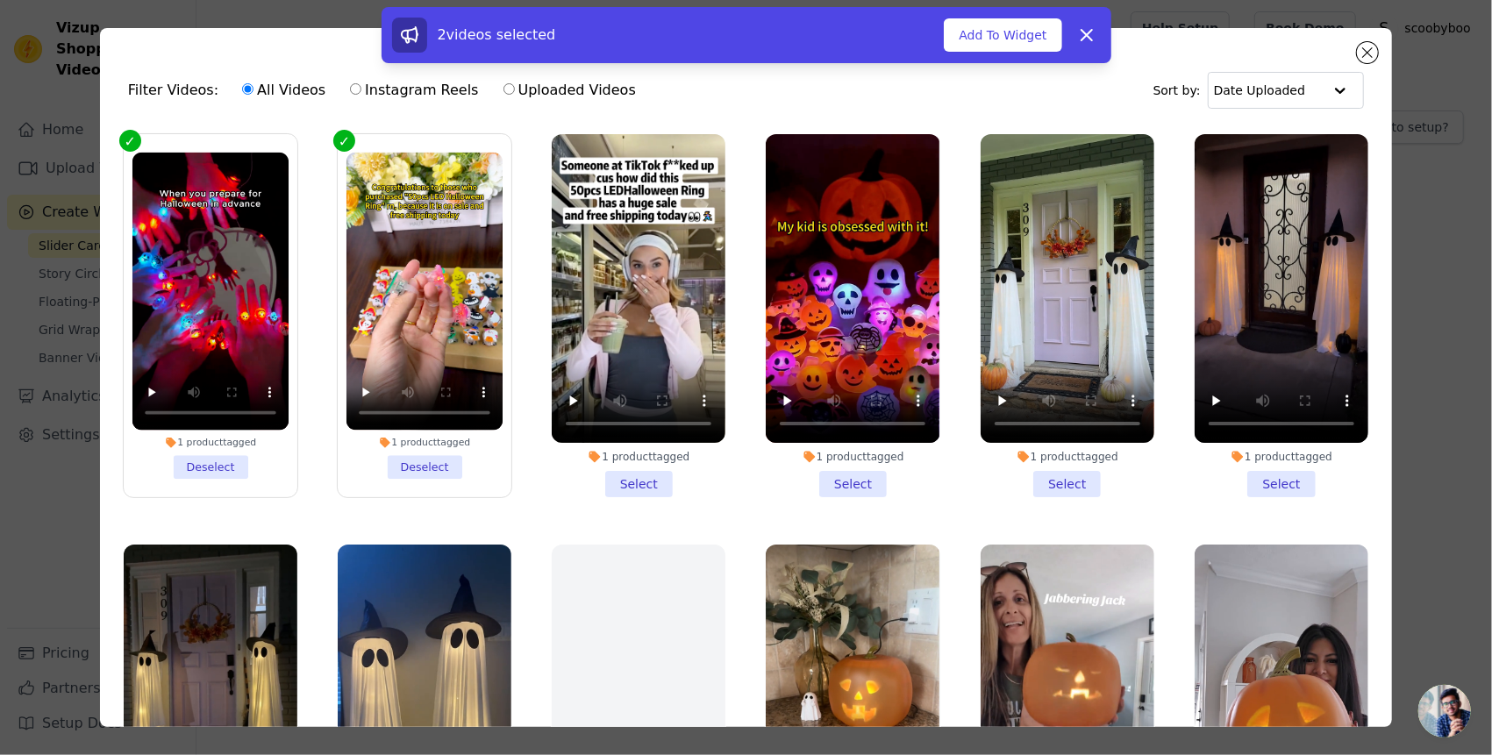
click at [637, 478] on li "1 product tagged Select" at bounding box center [639, 315] width 174 height 363
click at [0, 0] on input "1 product tagged Select" at bounding box center [0, 0] width 0 height 0
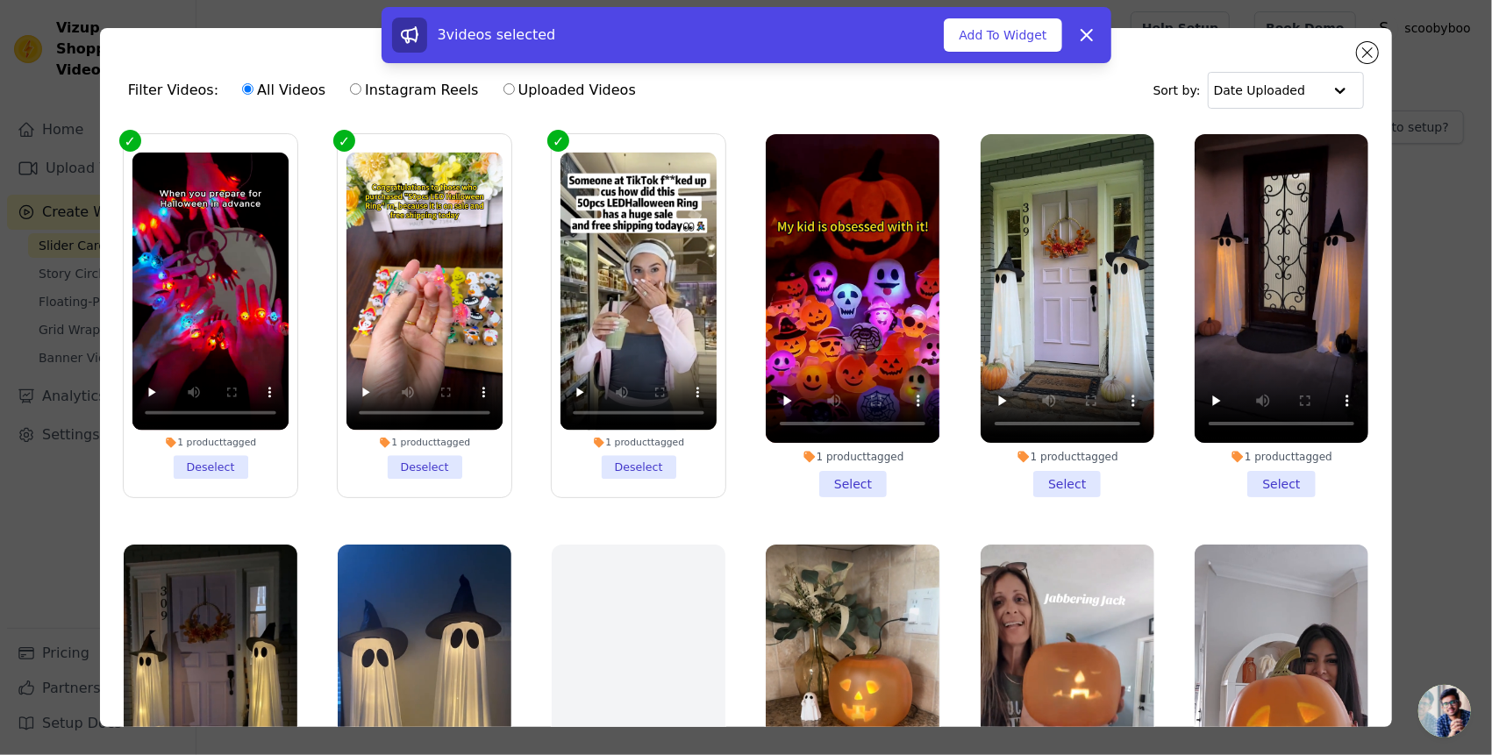
click at [868, 467] on li "1 product tagged Select" at bounding box center [853, 315] width 174 height 363
click at [0, 0] on input "1 product tagged Select" at bounding box center [0, 0] width 0 height 0
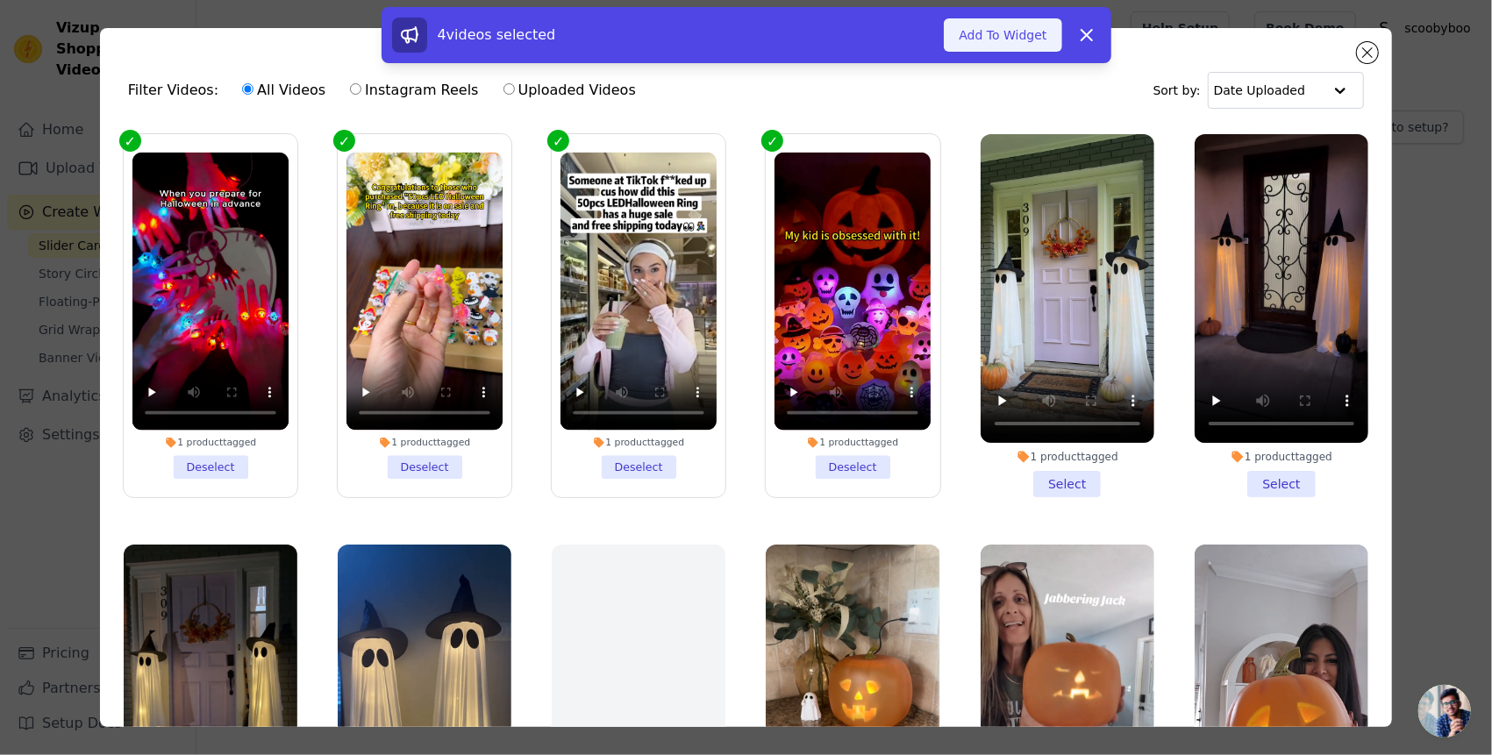
click at [1036, 39] on button "Add To Widget" at bounding box center [1003, 34] width 118 height 33
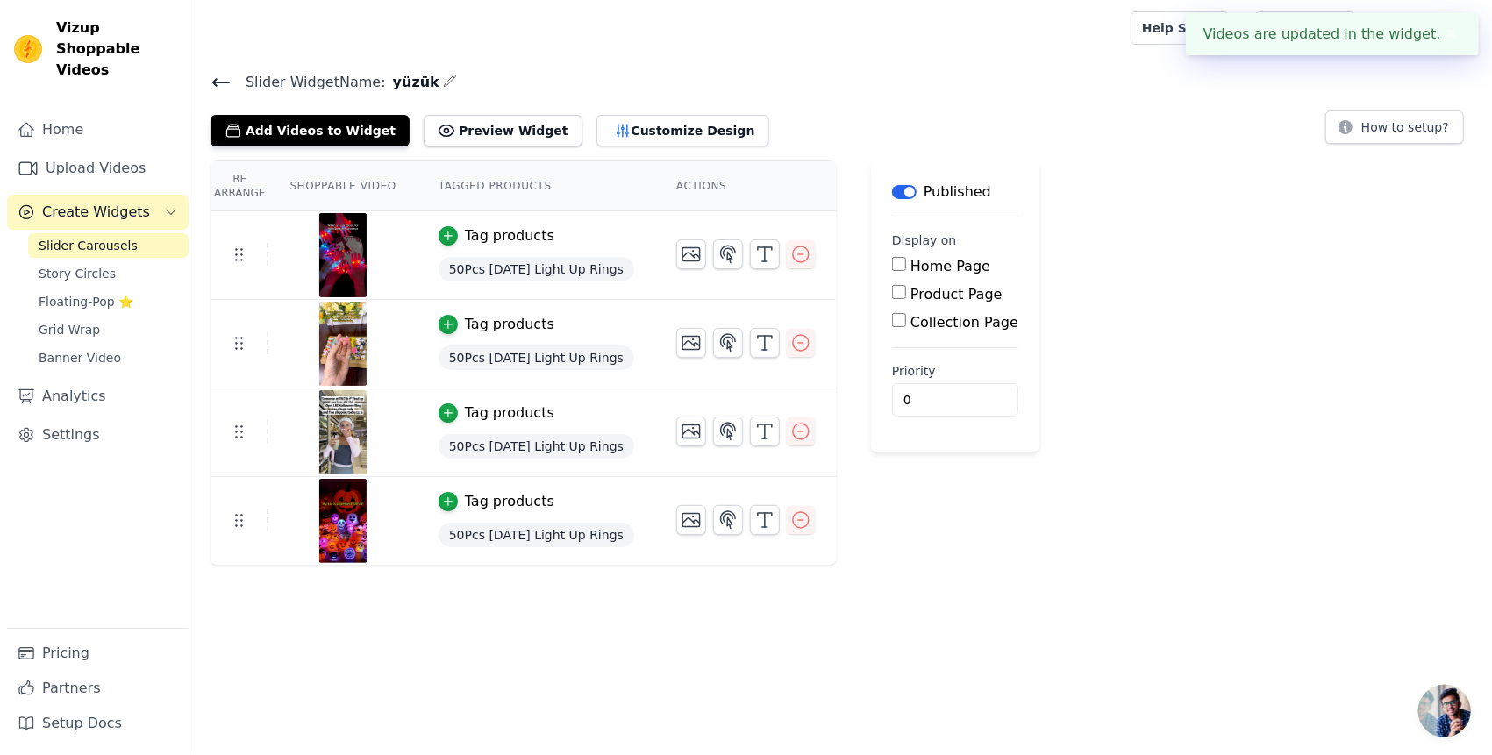
click at [918, 290] on label "Product Page" at bounding box center [957, 294] width 92 height 17
click at [906, 290] on input "Product Page" at bounding box center [899, 292] width 14 height 14
checkbox input "true"
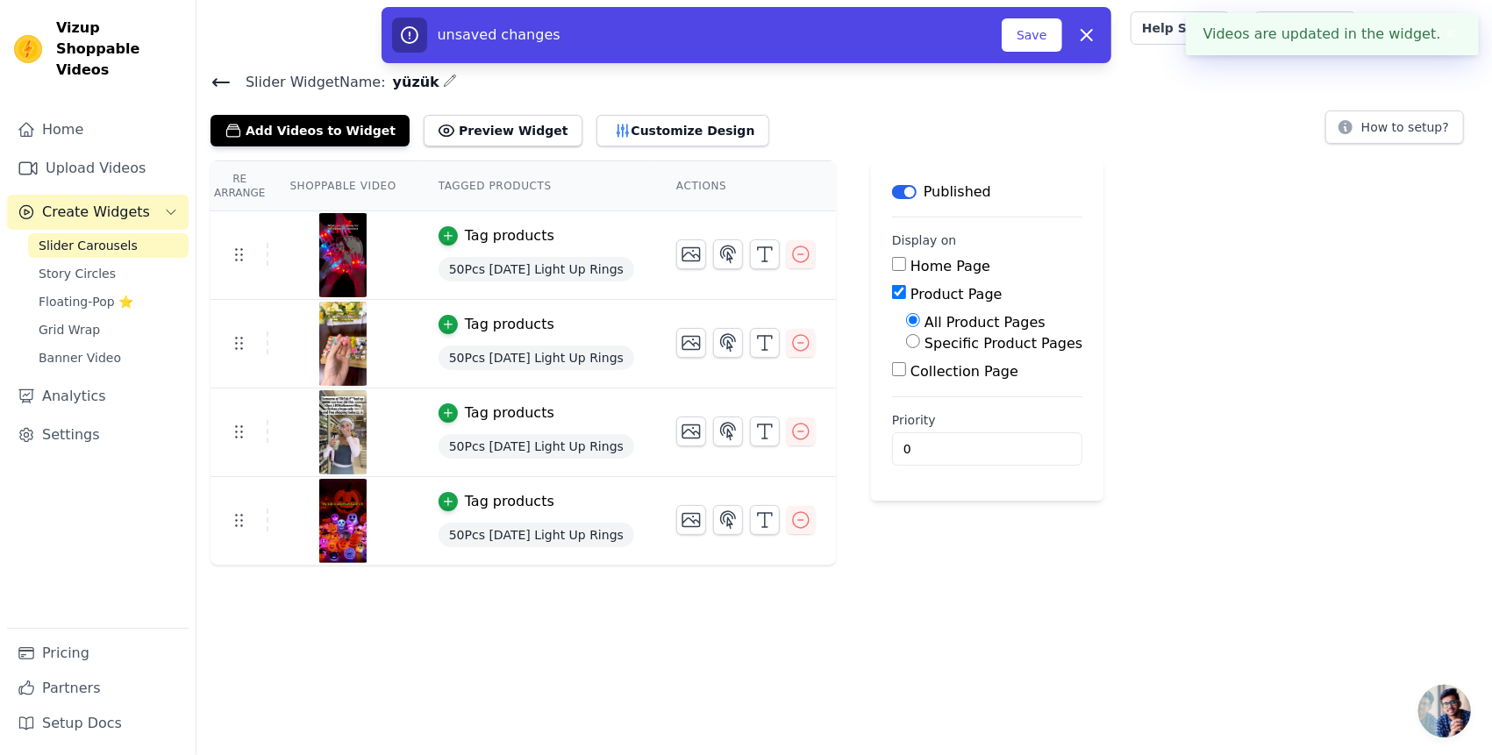
click at [977, 352] on div "Specific Product Pages" at bounding box center [994, 343] width 176 height 21
click at [965, 349] on label "Specific Product Pages" at bounding box center [1004, 343] width 158 height 17
click at [920, 348] on input "Specific Product Pages" at bounding box center [913, 341] width 14 height 14
radio input "true"
click at [976, 382] on button "Select Products" at bounding box center [965, 383] width 118 height 30
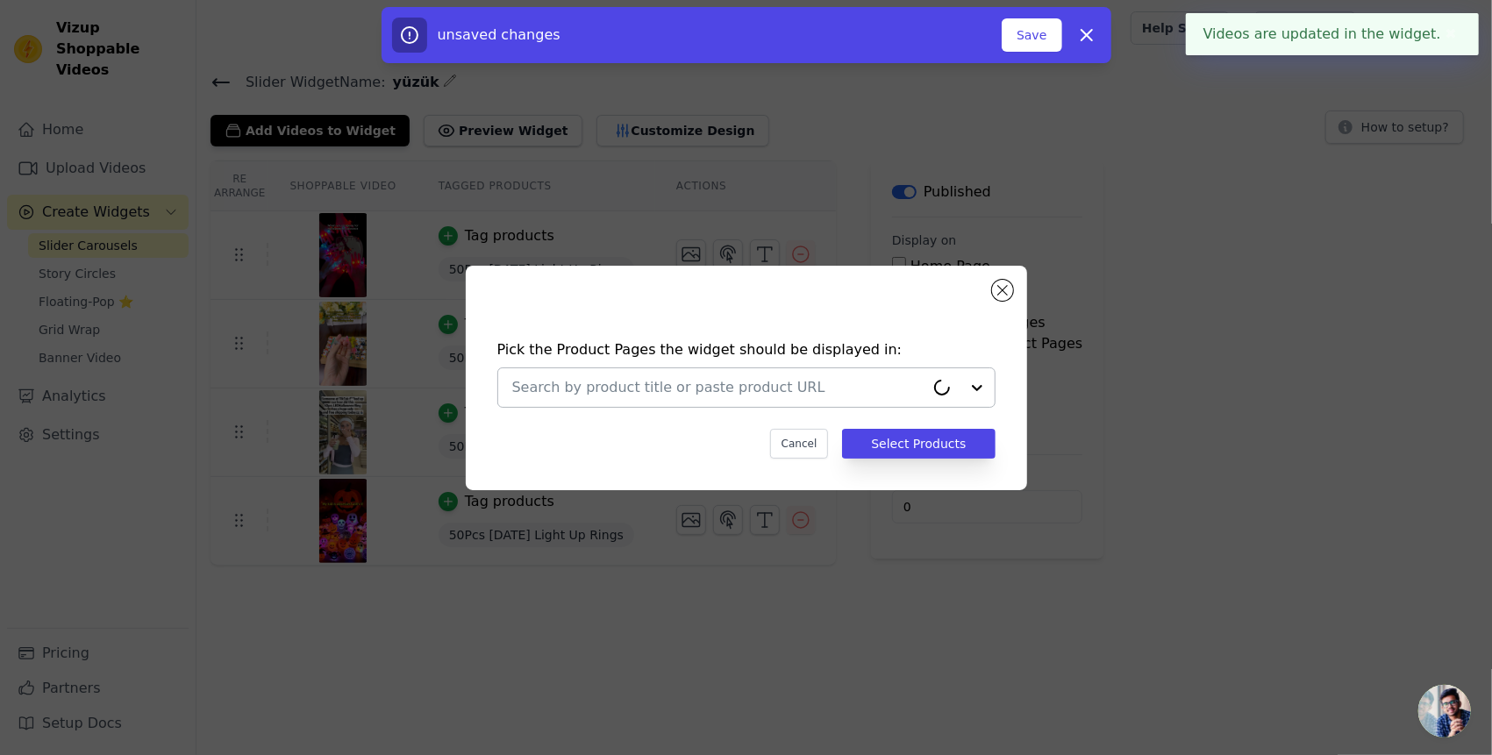
click at [826, 388] on input "text" at bounding box center [718, 387] width 412 height 21
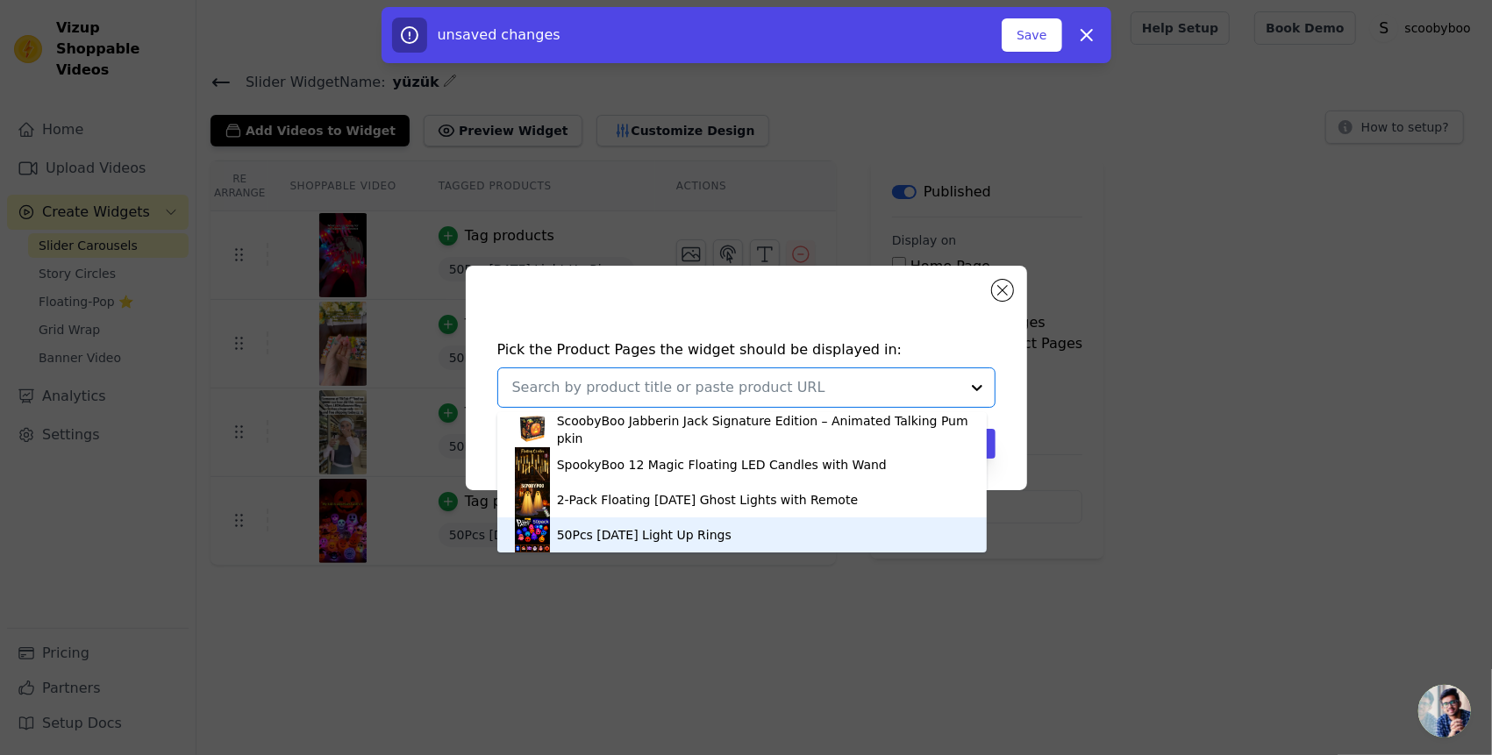
drag, startPoint x: 708, startPoint y: 520, endPoint x: 761, endPoint y: 503, distance: 55.5
click at [707, 521] on div "50Pcs [DATE] Light Up Rings" at bounding box center [742, 535] width 454 height 35
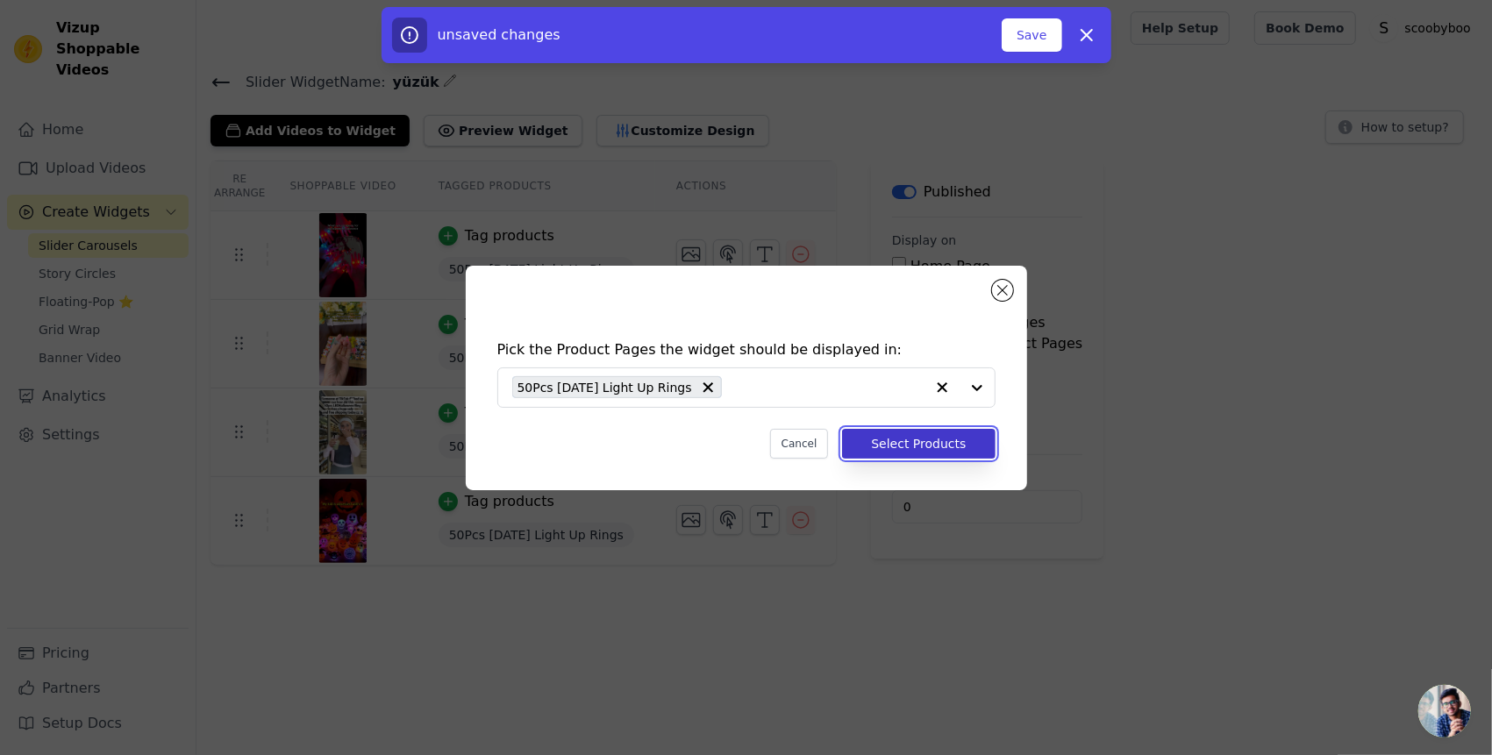
click at [920, 442] on button "Select Products" at bounding box center [918, 444] width 153 height 30
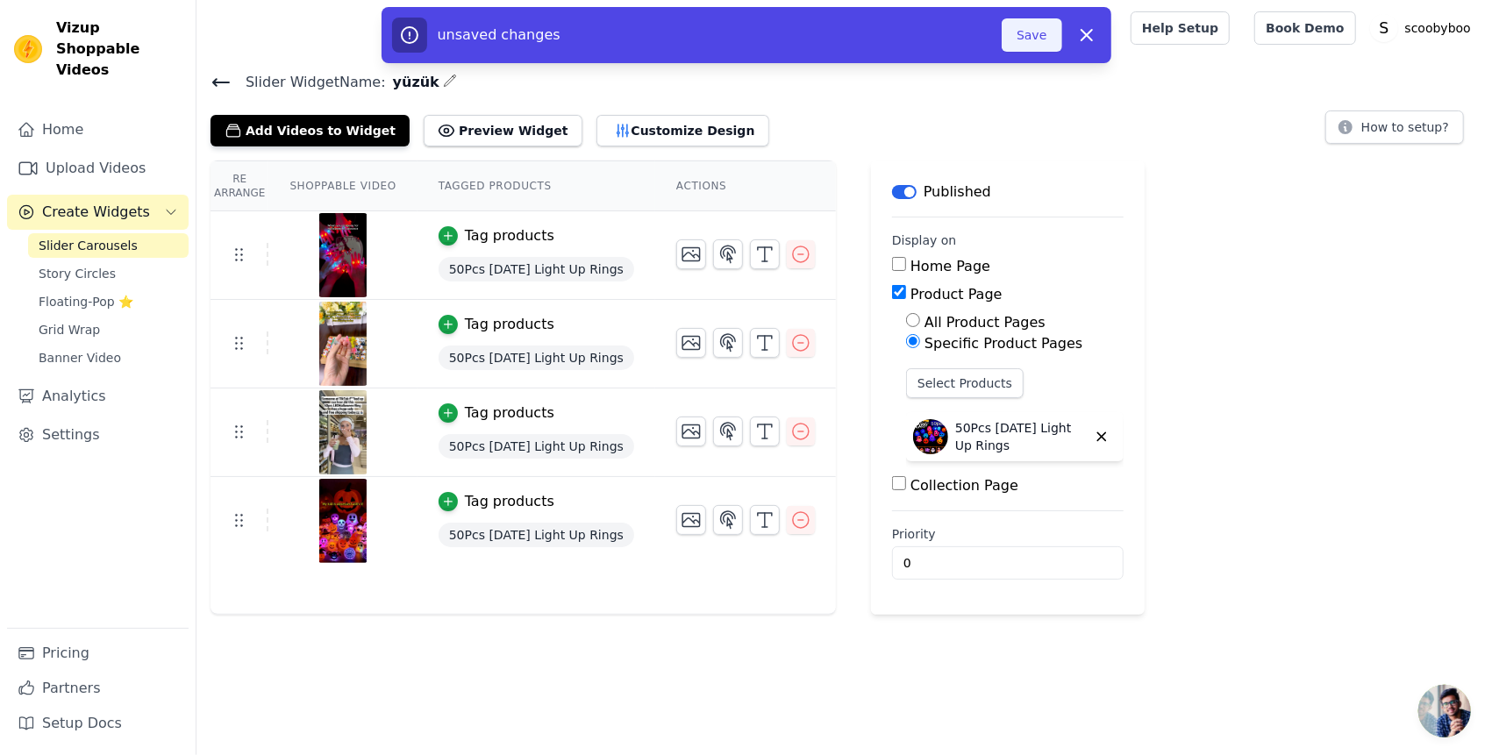
click at [1030, 25] on button "Save" at bounding box center [1032, 34] width 60 height 33
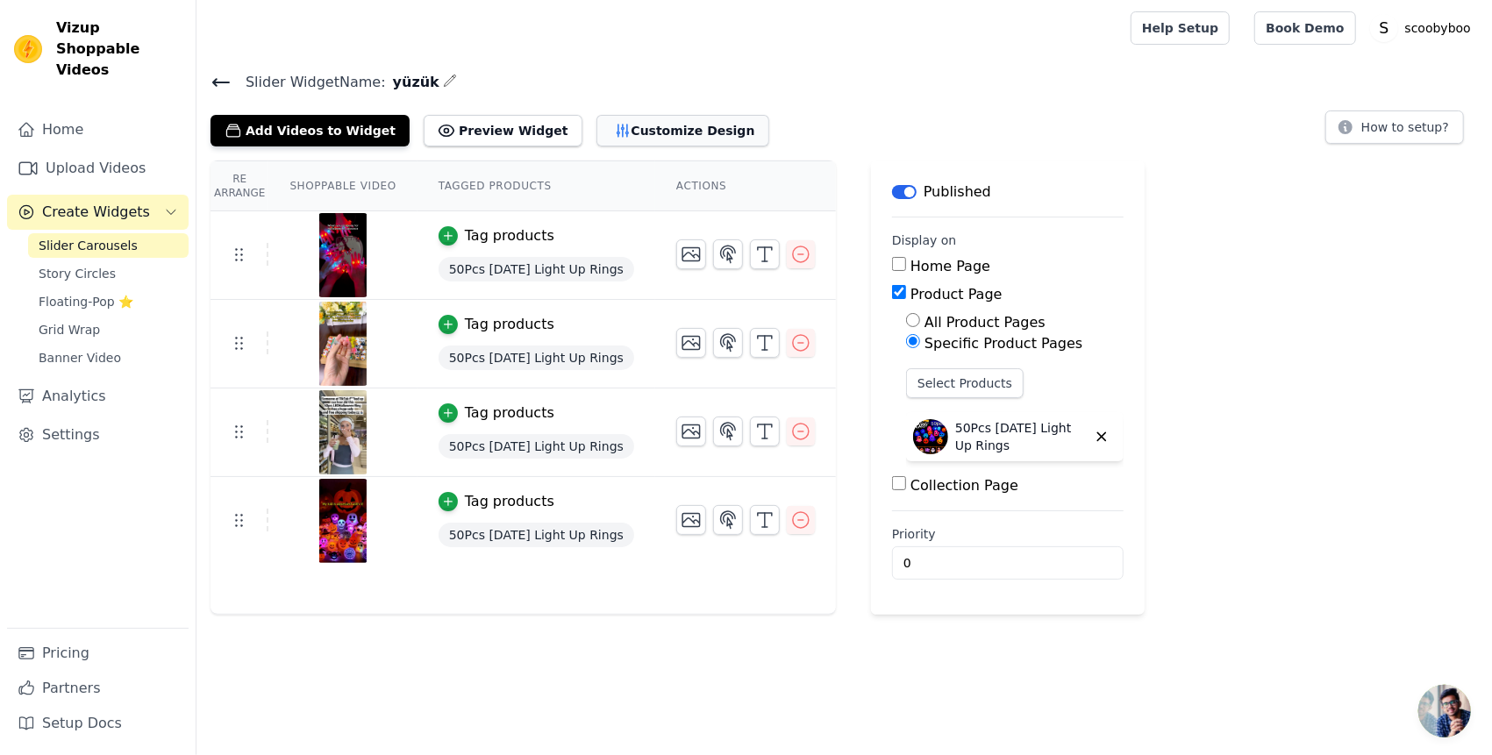
click at [606, 125] on button "Customize Design" at bounding box center [683, 131] width 173 height 32
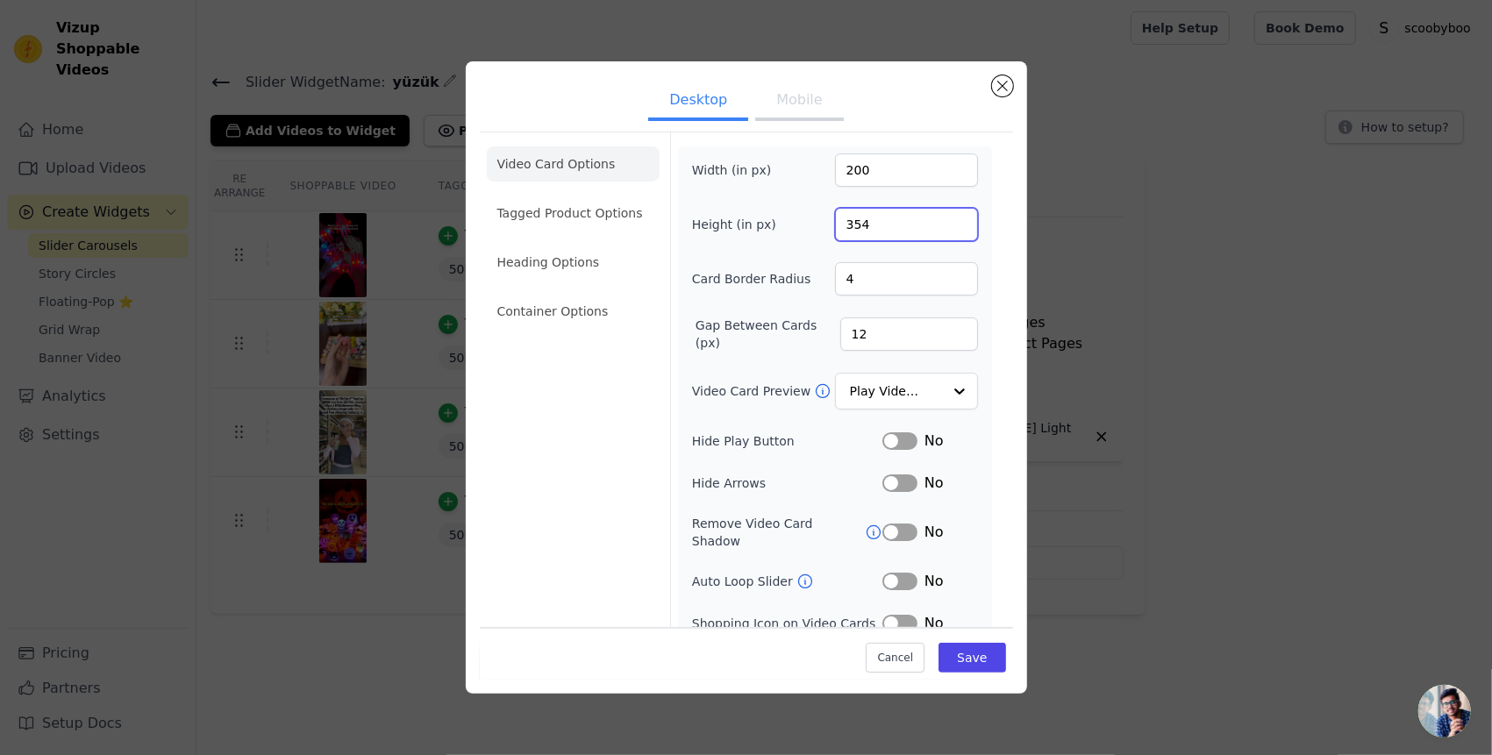
click at [947, 228] on input "354" at bounding box center [906, 224] width 143 height 33
click at [948, 227] on input "296" at bounding box center [906, 224] width 143 height 33
type input "295"
click at [955, 225] on input "295" at bounding box center [906, 224] width 143 height 33
click at [970, 662] on button "Save" at bounding box center [972, 658] width 67 height 30
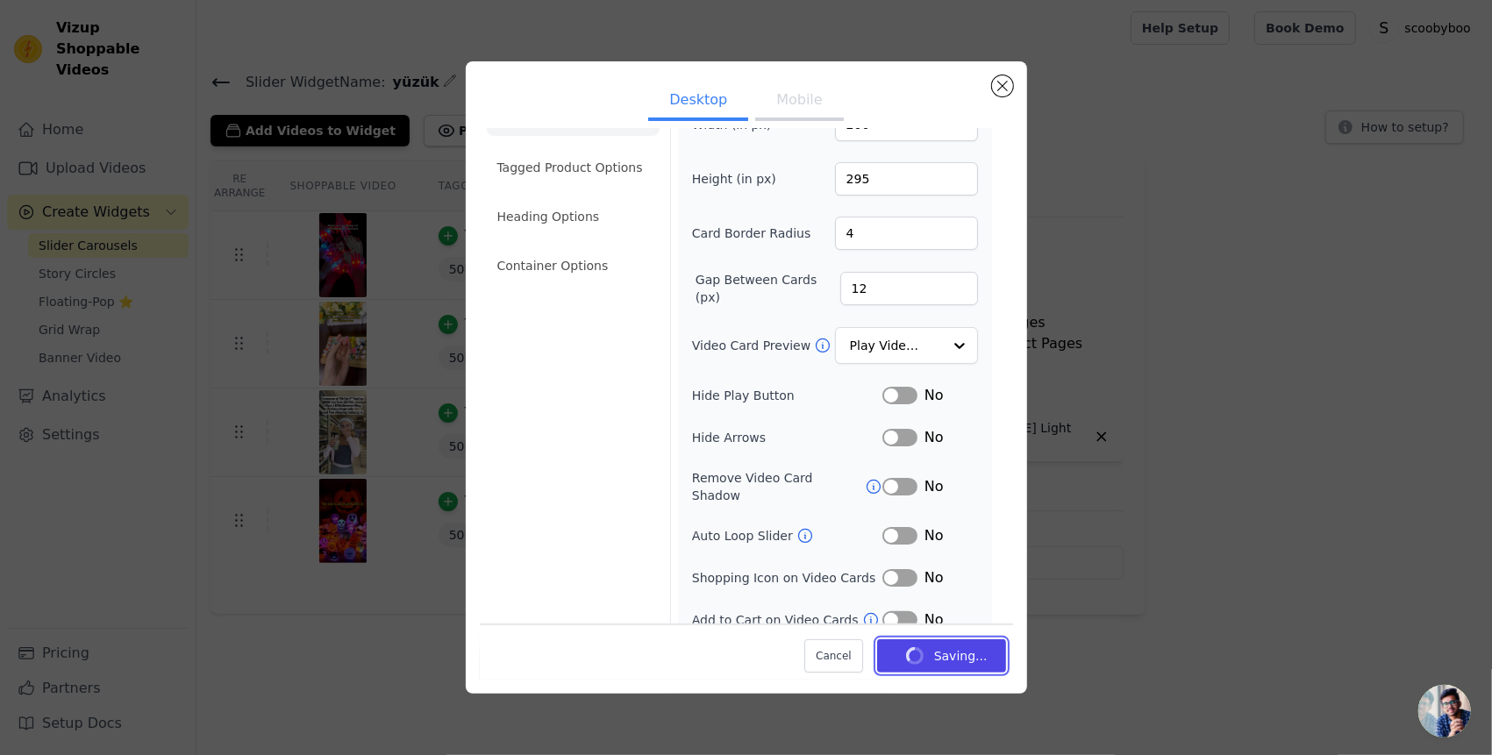
scroll to position [47, 0]
